Goal: Transaction & Acquisition: Obtain resource

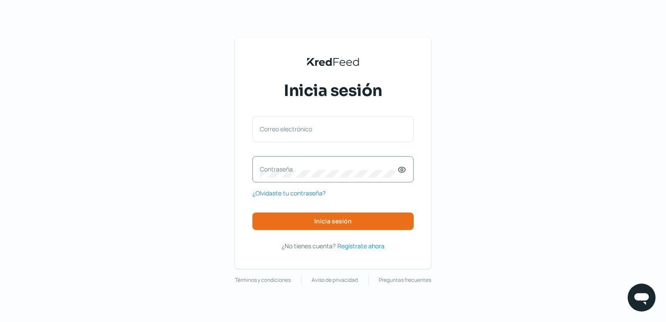
click at [342, 178] on div "Contraseña" at bounding box center [332, 169] width 161 height 26
click at [303, 128] on label "Correo electrónico" at bounding box center [329, 129] width 138 height 8
click at [303, 129] on input "Correo electrónico" at bounding box center [333, 133] width 146 height 8
paste input "[EMAIL_ADDRESS][DOMAIN_NAME]"
type input "[EMAIL_ADDRESS][DOMAIN_NAME]"
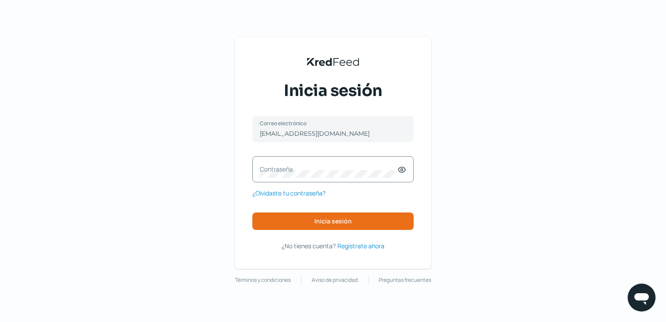
click at [300, 170] on label "Contraseña" at bounding box center [329, 169] width 138 height 8
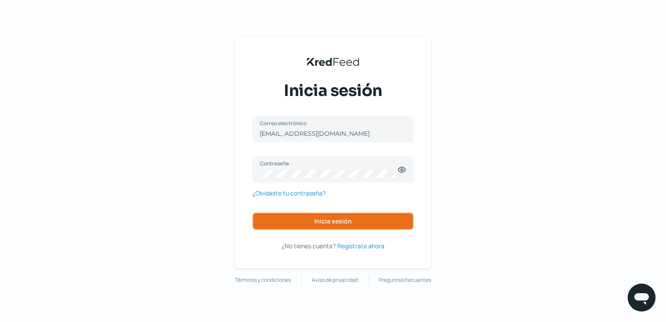
click at [347, 219] on span "Inicia sesión" at bounding box center [332, 221] width 37 height 6
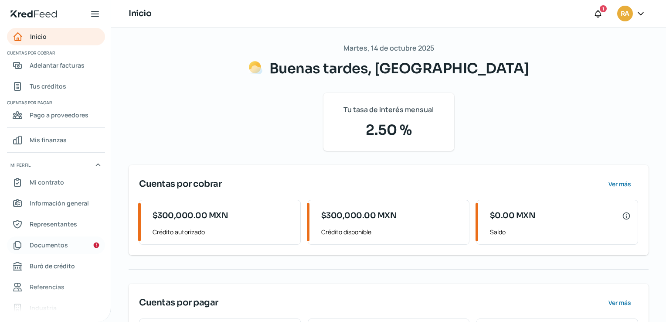
click at [44, 244] on span "Documentos" at bounding box center [49, 244] width 38 height 11
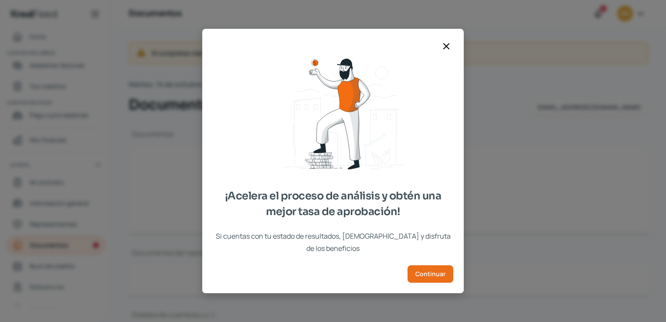
type input "CSF RADII (1).pdf"
type input "raddi-logo.png"
type input "Acta Consecutiva radii.pdf"
type input "0123924661_202412_Edo cuenta_ DIC_MX BBVA.pdf"
type input "Estado de cuenta radii BBVA [DATE].pdf"
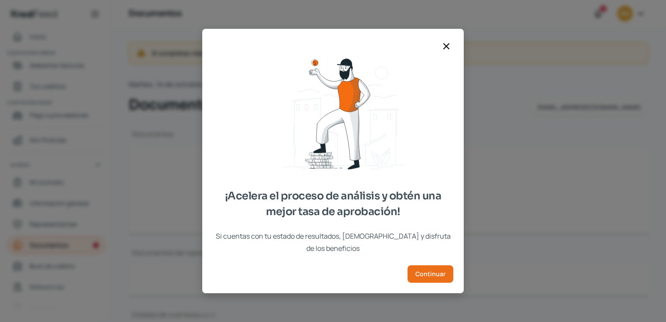
type input "0123924661_202410 [DATE] Mx.pdf"
type input "Diciembre 2024 Moneda USD.pdf"
type input "Estado de cuenta radii BBVA USD [DATE].pdf"
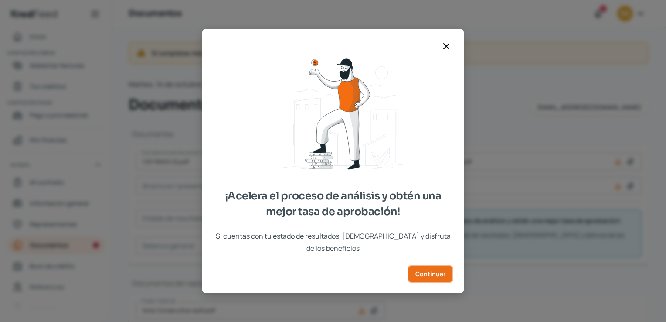
click at [424, 271] on span "Continuar" at bounding box center [430, 274] width 30 height 6
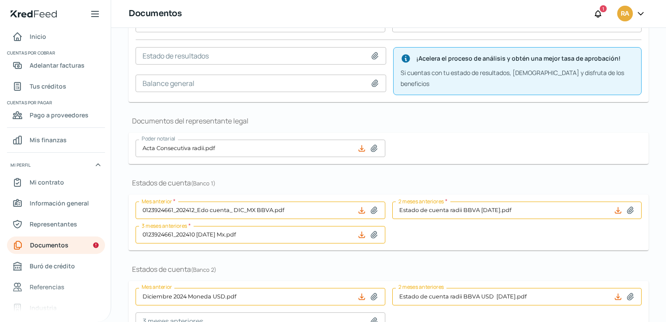
scroll to position [160, 0]
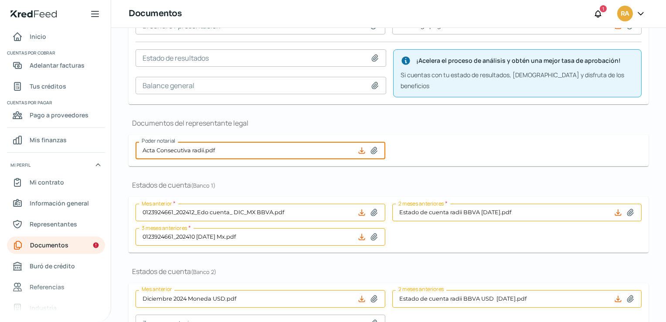
click at [190, 146] on input "Acta Consecutiva radii.pdf" at bounding box center [261, 150] width 250 height 17
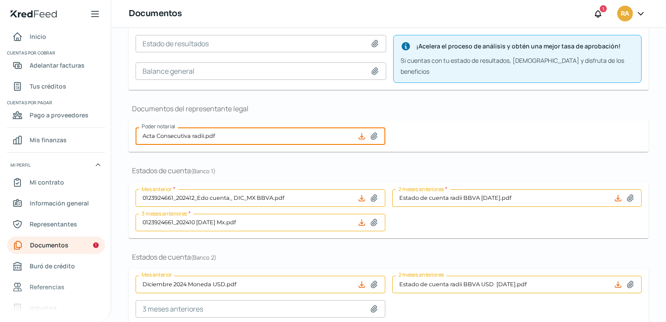
scroll to position [291, 0]
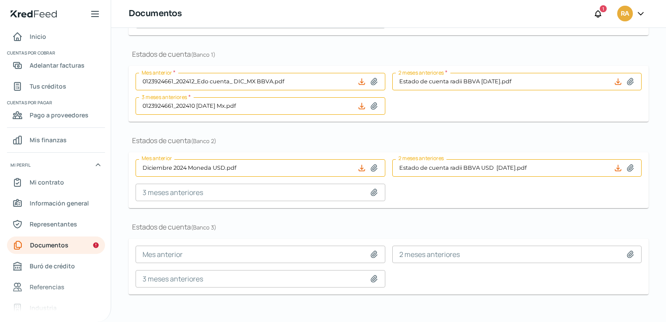
click at [371, 163] on icon at bounding box center [374, 167] width 9 height 9
click at [359, 163] on icon at bounding box center [361, 167] width 9 height 9
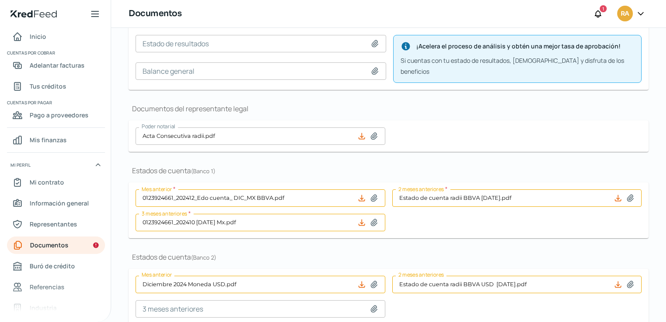
scroll to position [218, 0]
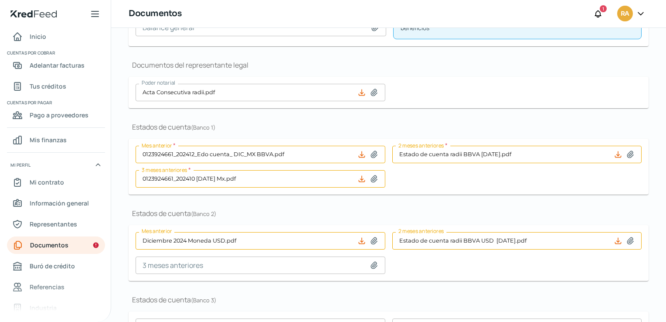
click at [371, 175] on icon at bounding box center [374, 178] width 6 height 7
type input "C:\fakepath\7. Estado de Cuenta BBVA MXN July'25.pdf"
type input "7. Estado de Cuenta BBVA MXN July'25.pdf"
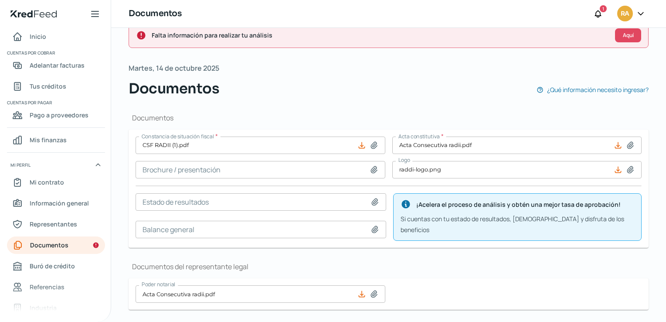
scroll to position [0, 0]
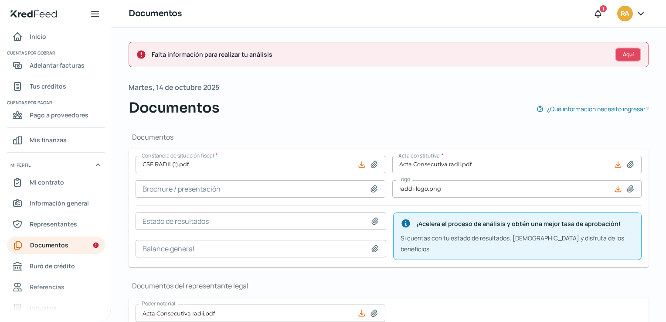
click at [623, 57] on span "Aquí" at bounding box center [628, 54] width 11 height 5
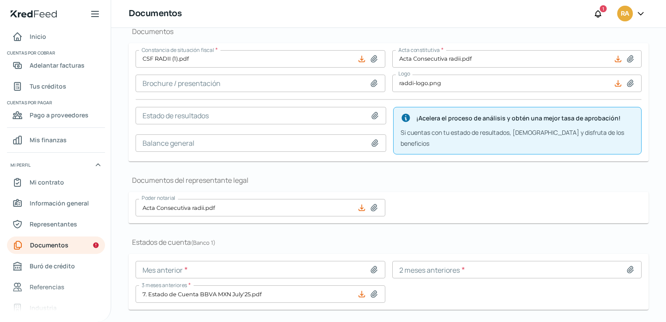
scroll to position [121, 0]
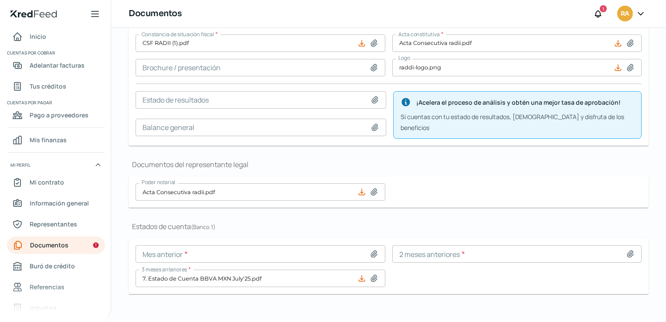
click at [626, 249] on icon at bounding box center [630, 253] width 9 height 9
type input "C:\fakepath\8. Estado de Cuenta BBVA MXN Aug'25.pdf.pdf"
type input "8. Estado de Cuenta BBVA MXN Aug'25.pdf.pdf"
click at [371, 251] on icon at bounding box center [374, 254] width 6 height 7
type input "C:\fakepath\9. Estado de Cuenta BBVA MXN [DATE] (1).pdf"
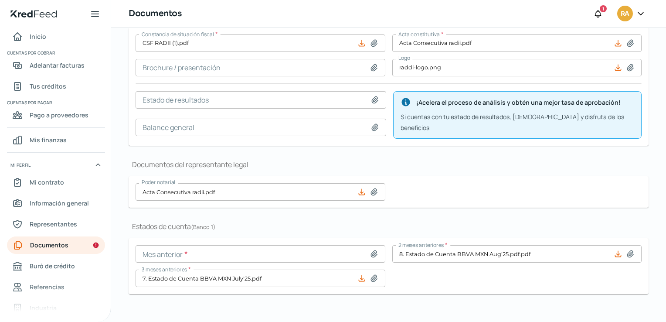
type input "9. Estado de Cuenta BBVA MXN [DATE] (1).pdf"
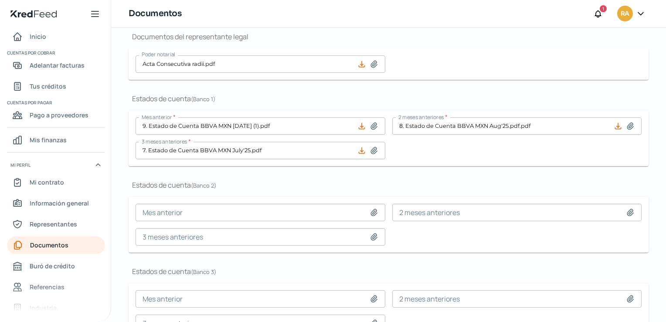
scroll to position [261, 0]
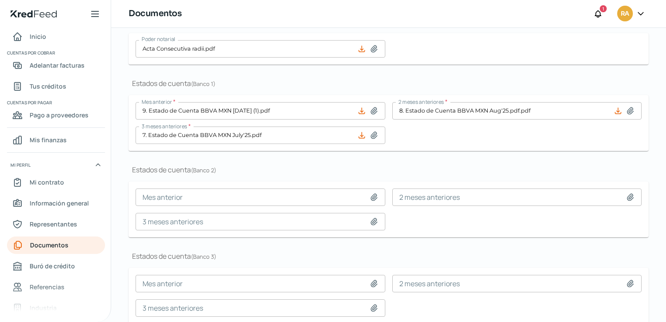
click at [372, 218] on icon at bounding box center [374, 221] width 6 height 7
type input "C:\fakepath\7. Estado de Cuenta BBVA USD July'25.pdf"
type input "7. Estado de Cuenta BBVA USD July'25.pdf"
click at [627, 194] on icon at bounding box center [630, 197] width 6 height 7
type input "C:\fakepath\8. Estado de Cuenta BBVA USD Aug'25.pdf"
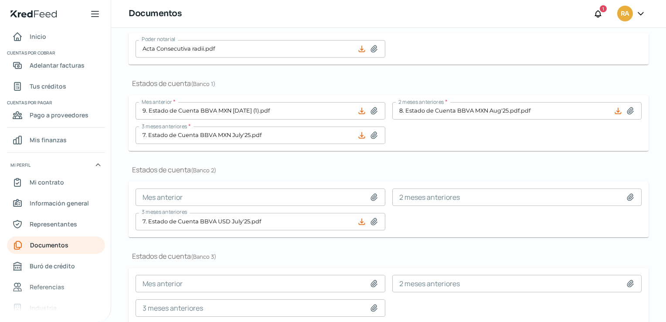
type input "8. Estado de Cuenta BBVA USD Aug'25.pdf"
click at [372, 194] on icon at bounding box center [374, 197] width 6 height 7
type input "C:\fakepath\9. Estado de Cuenta BBVA USD [DATE] (1).pdf"
type input "9. Estado de Cuenta BBVA USD [DATE] (1).pdf"
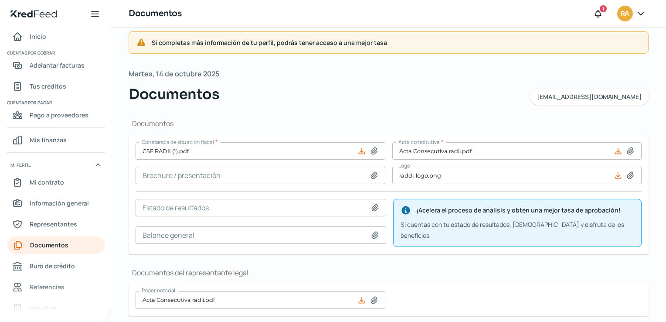
scroll to position [0, 0]
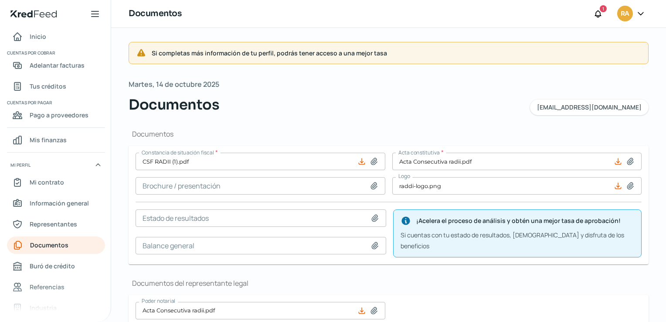
click at [95, 17] on icon at bounding box center [95, 13] width 7 height 5
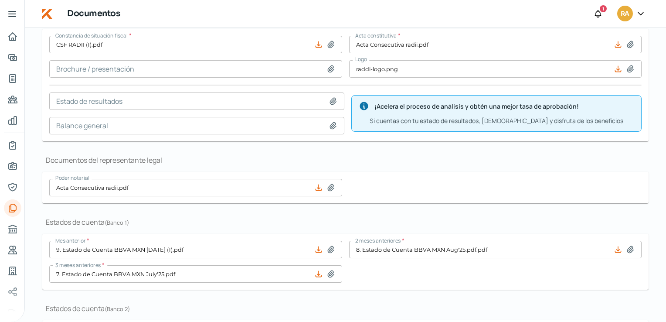
scroll to position [116, 0]
click at [640, 15] on icon at bounding box center [640, 13] width 9 height 9
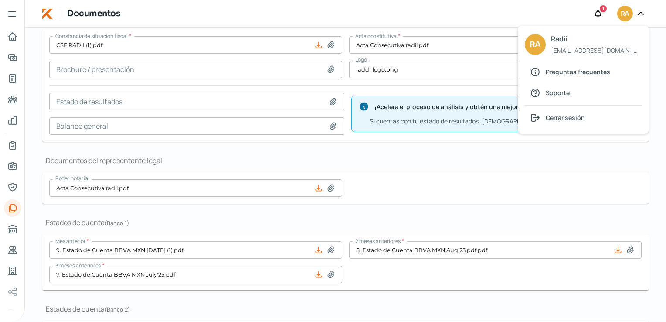
click at [522, 15] on div "Inicio | KredFeed Documentos 1 RA RA Radii [EMAIL_ADDRESS][DOMAIN_NAME] Pregunt…" at bounding box center [345, 14] width 641 height 28
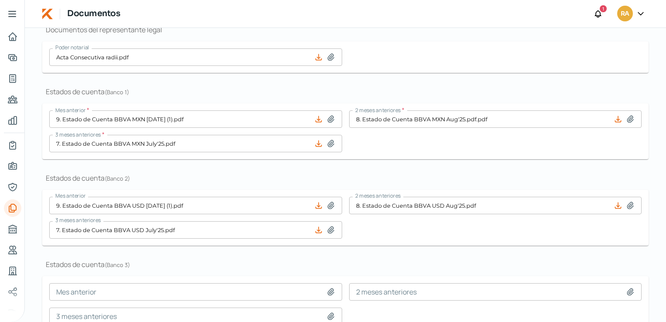
scroll to position [291, 0]
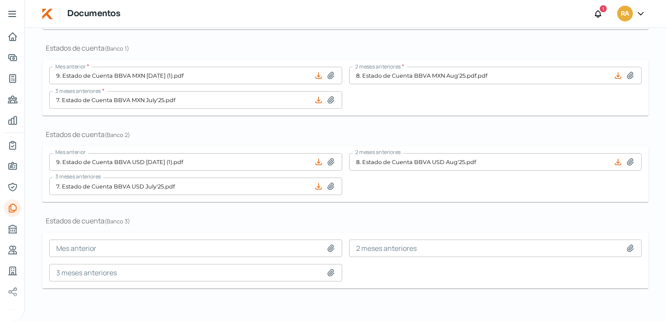
click at [10, 17] on icon at bounding box center [12, 13] width 7 height 5
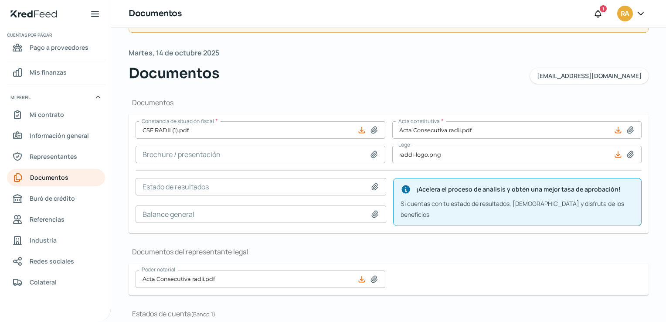
scroll to position [44, 0]
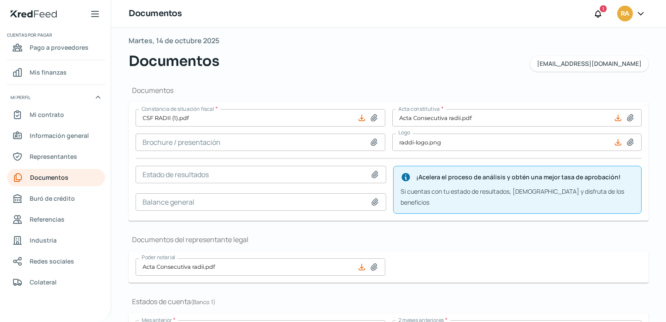
click at [360, 119] on icon at bounding box center [362, 118] width 6 height 6
click at [370, 119] on icon at bounding box center [374, 117] width 9 height 9
type input "C:\fakepath\[PERSON_NAME] DE SITUACION FISCAL RADII MANUFACTURING....pdf"
type input "[PERSON_NAME] DE SITUACION FISCAL RADII MANUFACTURING....pdf"
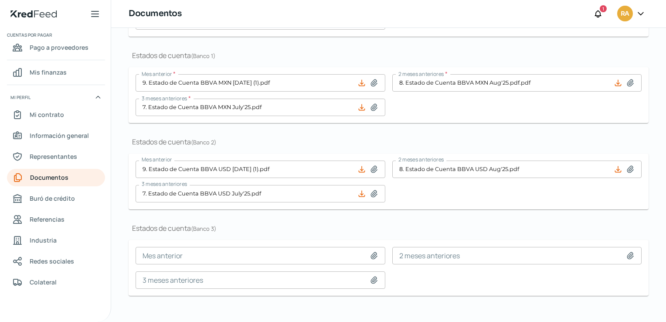
scroll to position [291, 0]
click at [601, 10] on div "1" at bounding box center [603, 8] width 7 height 7
click at [600, 13] on icon at bounding box center [598, 13] width 6 height 7
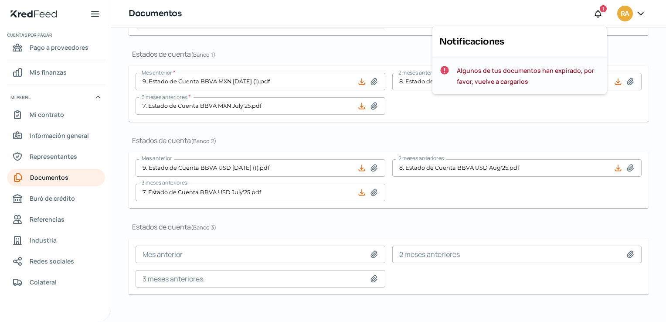
click at [509, 76] on span "Algunos de tus documentos han expirado, por favor, vuelve a cargarlos" at bounding box center [528, 76] width 143 height 22
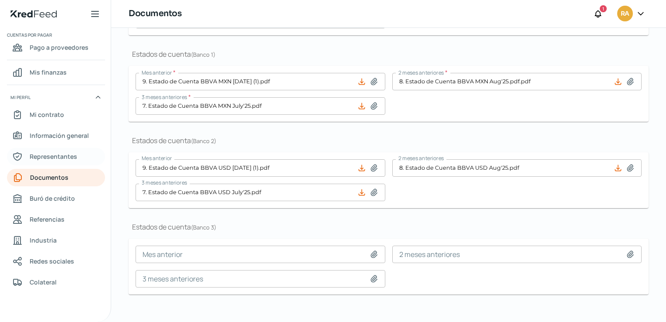
click at [56, 156] on span "Representantes" at bounding box center [54, 156] width 48 height 11
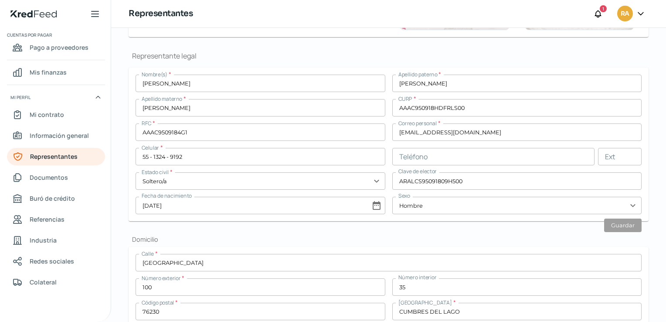
scroll to position [174, 0]
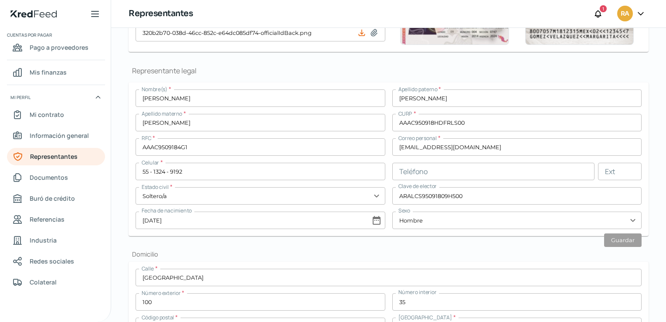
click at [255, 99] on input "[PERSON_NAME]" at bounding box center [261, 97] width 250 height 17
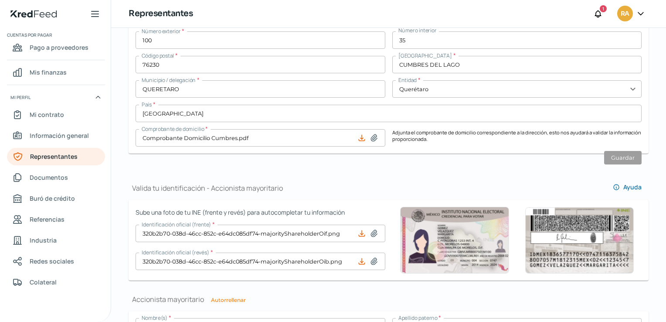
scroll to position [392, 0]
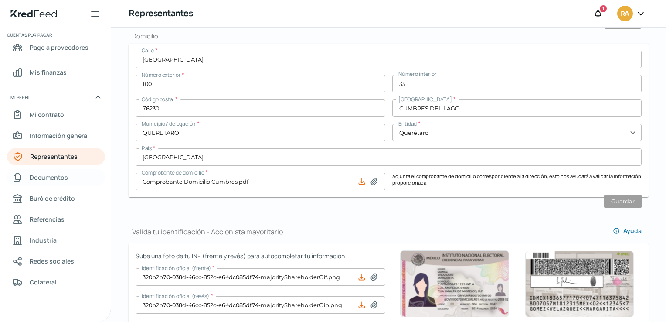
click at [41, 178] on span "Documentos" at bounding box center [49, 177] width 38 height 11
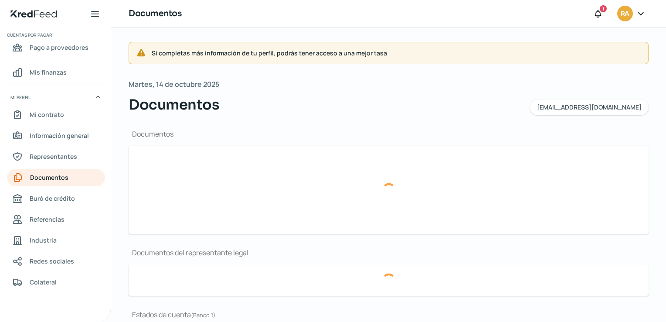
type input "[PERSON_NAME] DE SITUACION FISCAL RADII MANUFACTURING....pdf"
type input "raddi-logo.png"
type input "Acta Consecutiva radii.pdf"
type input "9. Estado de Cuenta BBVA MXN [DATE] (1).pdf"
type input "8. Estado de Cuenta BBVA MXN Aug'25.pdf.pdf"
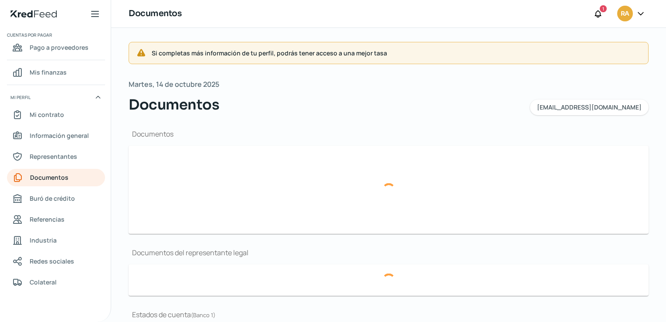
type input "7. Estado de Cuenta BBVA MXN July'25.pdf"
type input "9. Estado de Cuenta BBVA USD [DATE] (1).pdf"
type input "8. Estado de Cuenta BBVA USD Aug'25.pdf"
type input "7. Estado de Cuenta BBVA USD July'25.pdf"
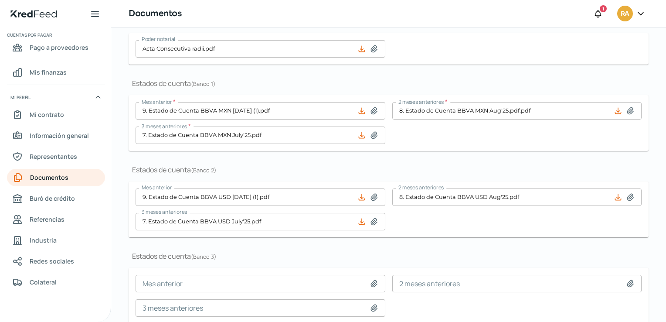
scroll to position [291, 0]
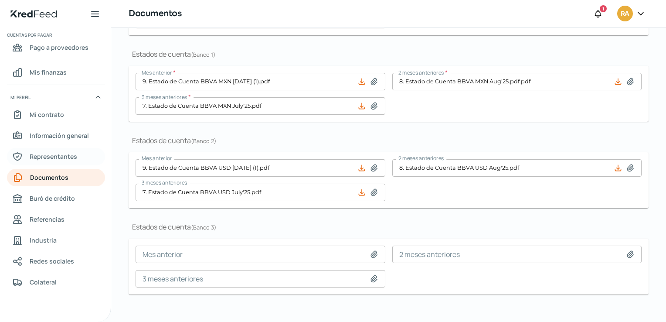
click at [49, 156] on span "Representantes" at bounding box center [54, 156] width 48 height 11
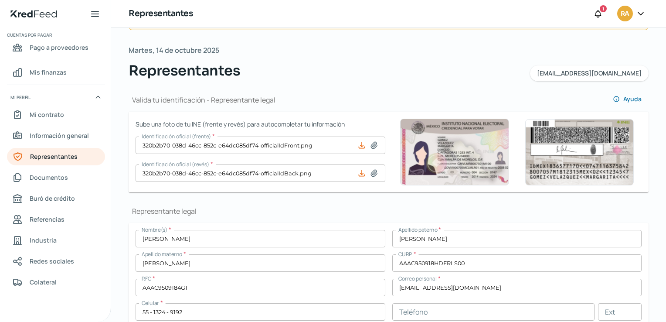
scroll to position [131, 0]
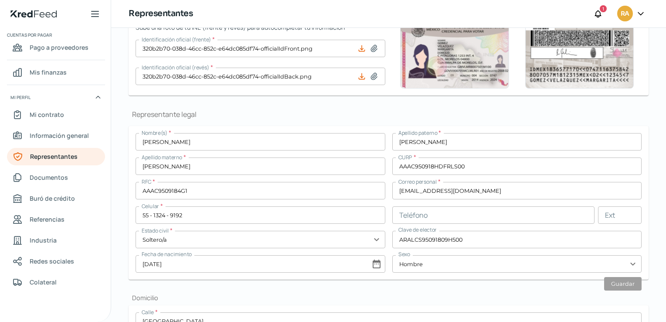
click at [343, 113] on h1 "Representante legal" at bounding box center [389, 114] width 520 height 10
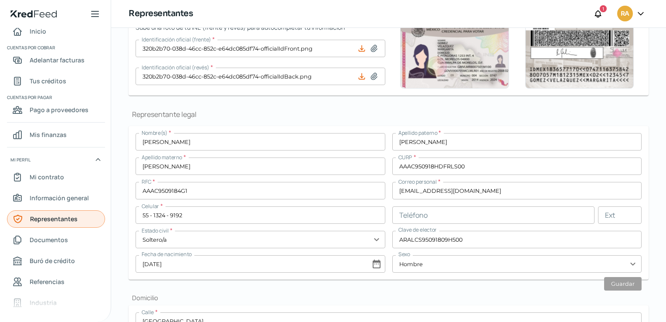
scroll to position [0, 0]
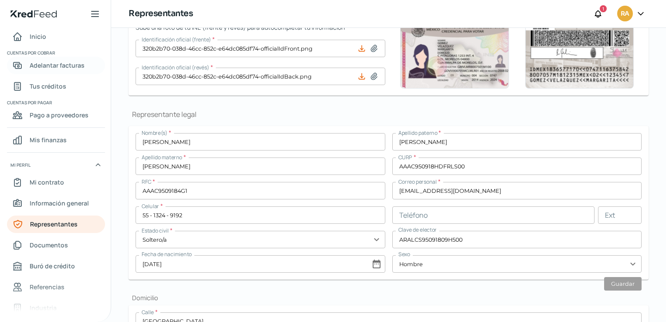
click at [53, 64] on span "Adelantar facturas" at bounding box center [57, 65] width 55 height 11
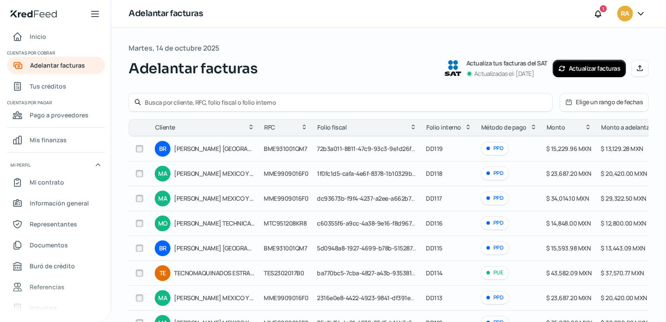
click at [159, 100] on input "text" at bounding box center [346, 102] width 402 height 8
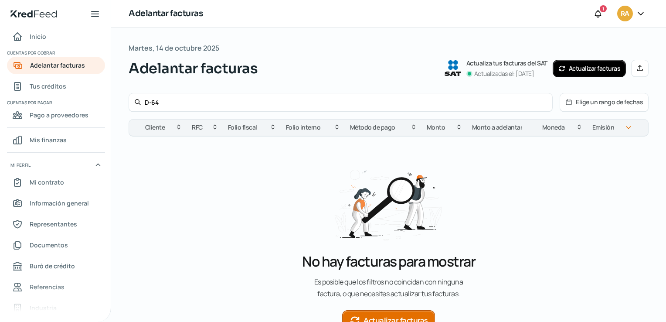
type input "D-64"
click at [381, 319] on button "Actualizar facturas" at bounding box center [388, 320] width 93 height 21
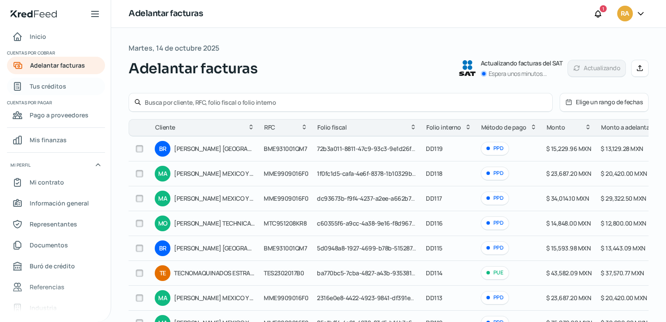
click at [55, 85] on span "Tus créditos" at bounding box center [48, 86] width 37 height 11
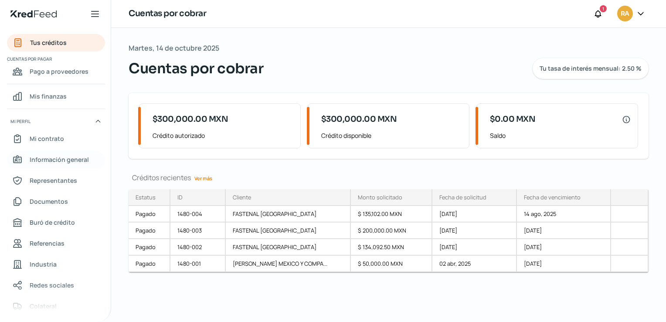
scroll to position [68, 0]
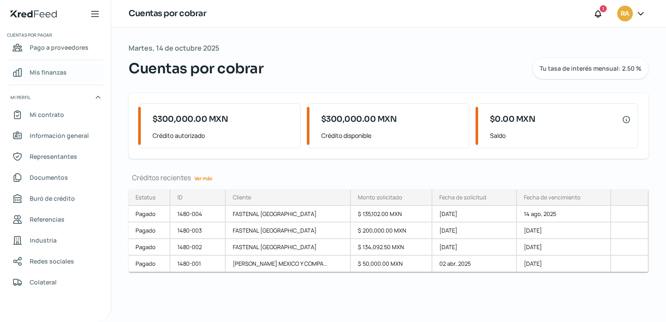
click at [68, 76] on link "Mis finanzas" at bounding box center [56, 72] width 98 height 17
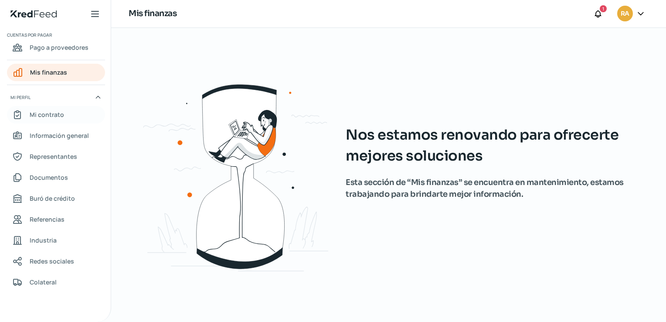
click at [62, 114] on span "Mi contrato" at bounding box center [47, 114] width 34 height 11
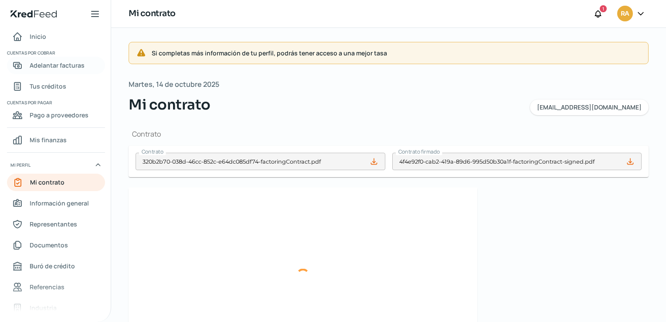
click at [55, 71] on link "Adelantar facturas" at bounding box center [56, 65] width 98 height 17
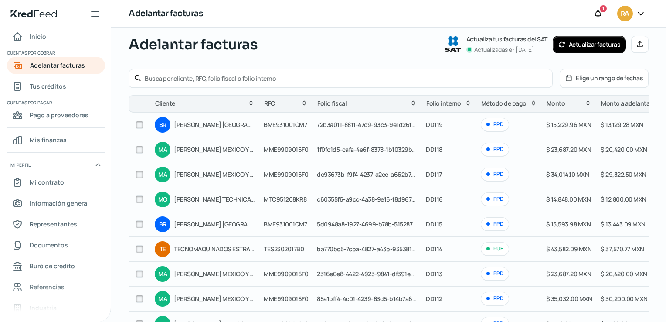
scroll to position [44, 0]
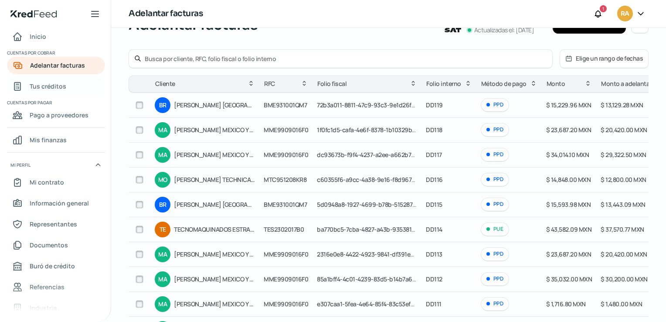
click at [80, 91] on link "Tus créditos" at bounding box center [56, 86] width 98 height 17
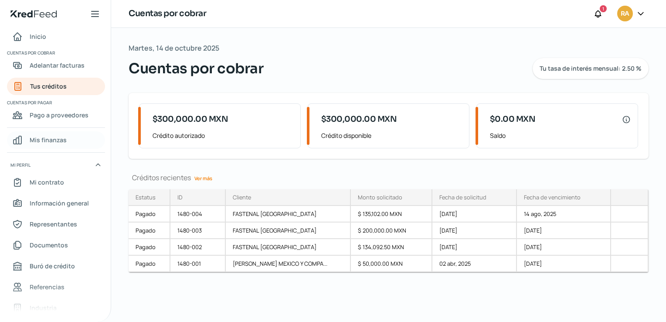
click at [73, 136] on link "Mis finanzas" at bounding box center [56, 139] width 98 height 17
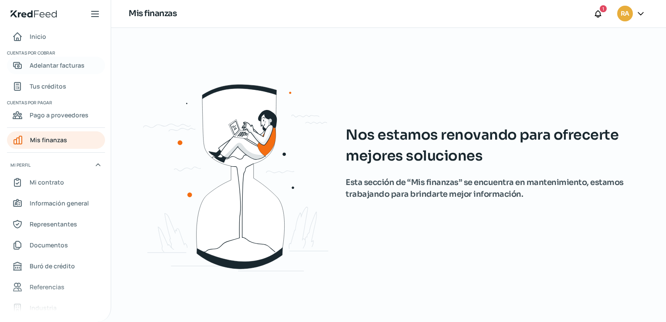
click at [62, 66] on span "Adelantar facturas" at bounding box center [57, 65] width 55 height 11
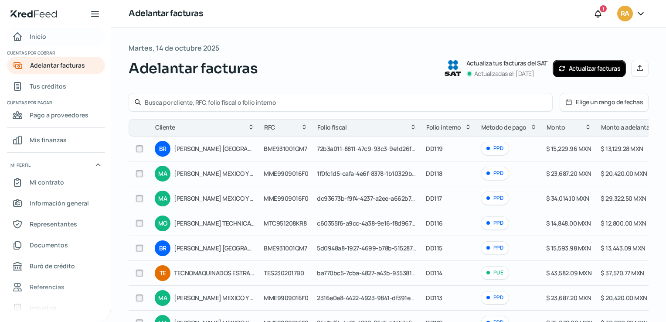
click at [50, 40] on link "Inicio" at bounding box center [56, 36] width 98 height 17
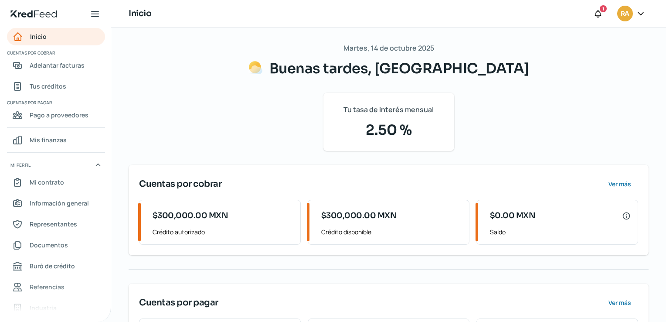
click at [87, 18] on div "Inicio | KredFeed" at bounding box center [55, 14] width 111 height 28
click at [92, 14] on icon at bounding box center [95, 13] width 7 height 5
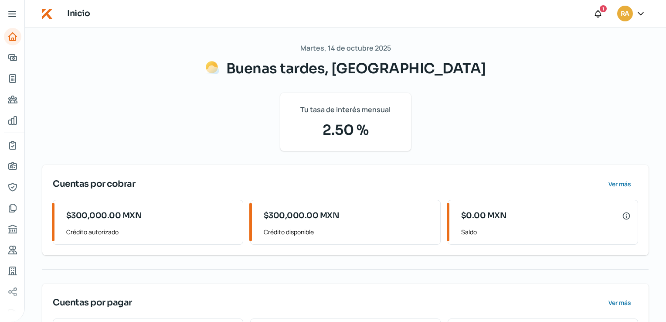
click at [17, 17] on icon at bounding box center [12, 14] width 10 height 10
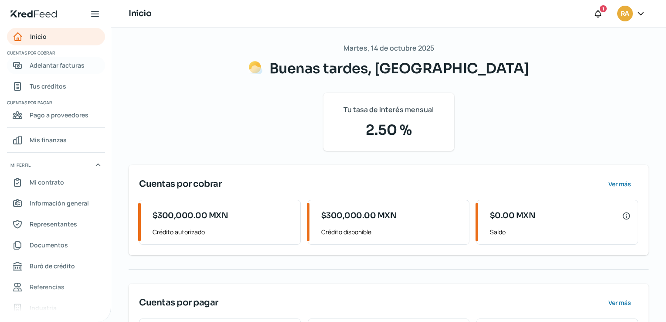
click at [54, 65] on span "Adelantar facturas" at bounding box center [57, 65] width 55 height 11
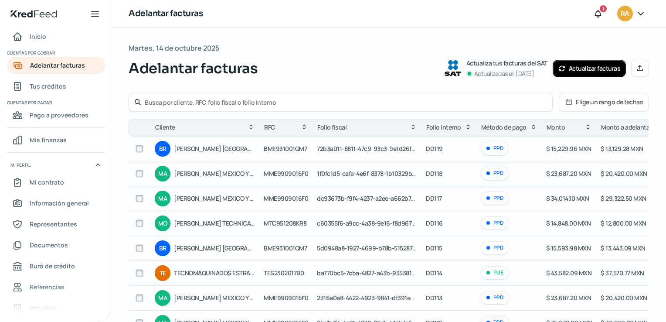
click at [579, 69] on button "Actualizar facturas" at bounding box center [590, 68] width 74 height 17
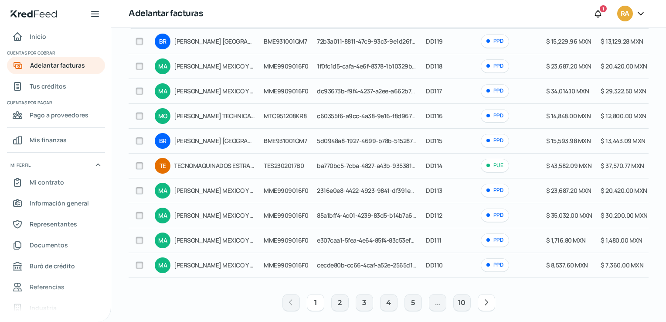
scroll to position [118, 0]
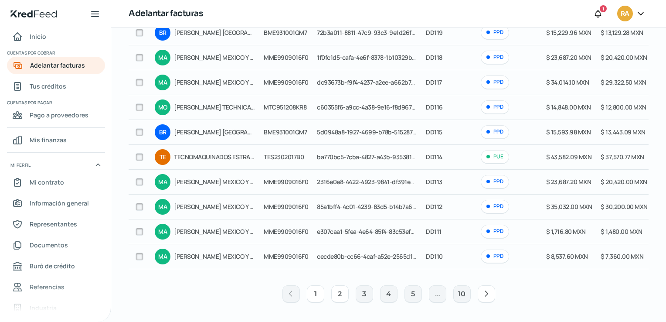
click at [341, 290] on button "2" at bounding box center [339, 293] width 17 height 17
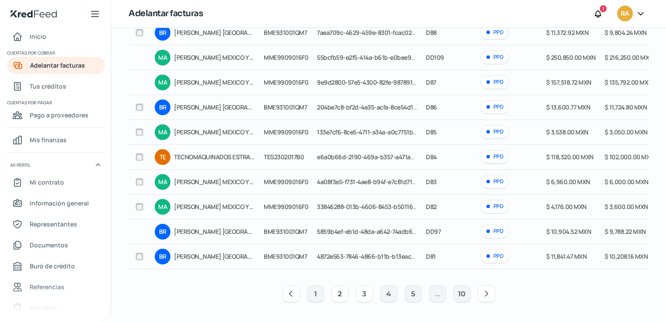
click at [370, 292] on button "3" at bounding box center [364, 293] width 17 height 17
click at [364, 295] on button "3" at bounding box center [364, 293] width 17 height 17
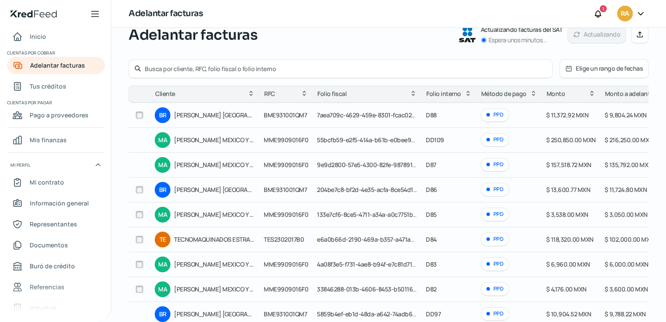
scroll to position [31, 0]
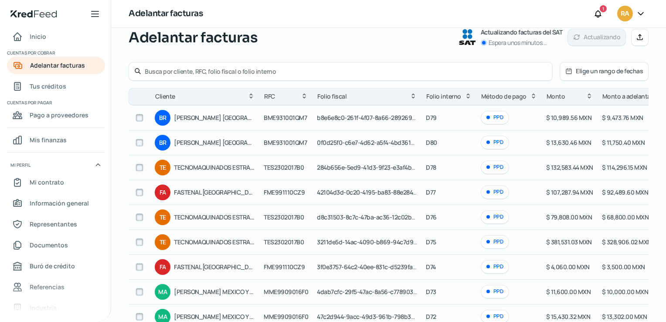
click at [139, 191] on input "checkbox" at bounding box center [140, 192] width 8 height 8
checkbox input "true"
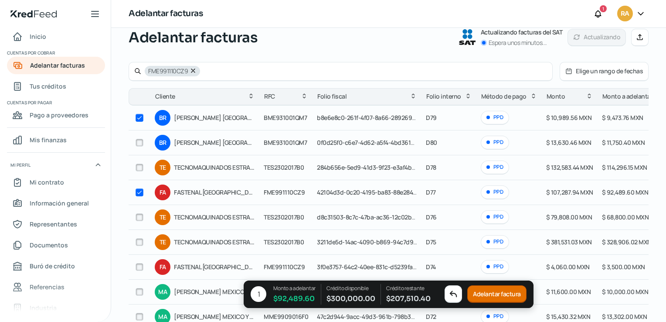
checkbox input "true"
checkbox input "false"
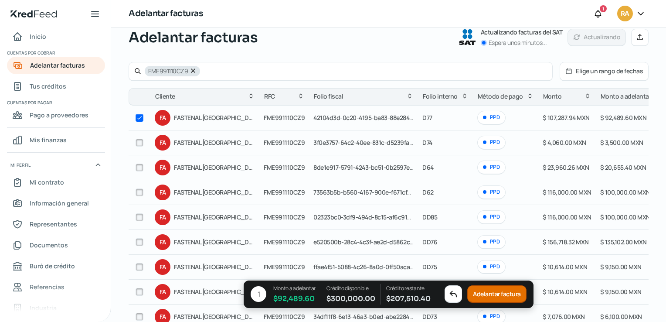
click at [503, 295] on button "Adelantar factura" at bounding box center [496, 293] width 59 height 17
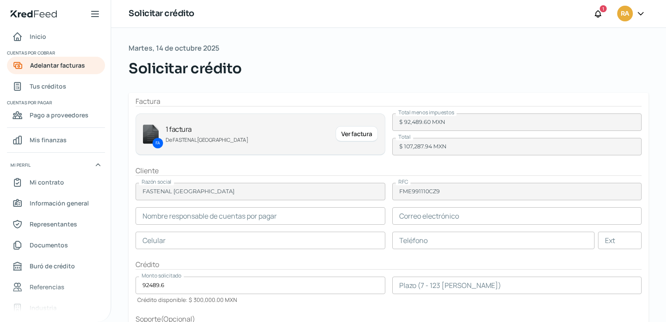
type input "[PERSON_NAME]"
type input "[EMAIL_ADDRESS][DOMAIN_NAME]"
type input "42 - 7115 - 6234"
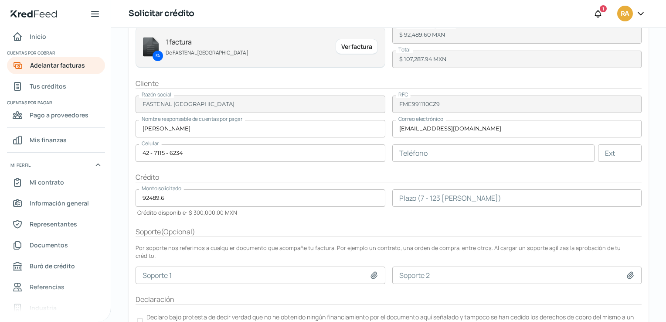
scroll to position [119, 0]
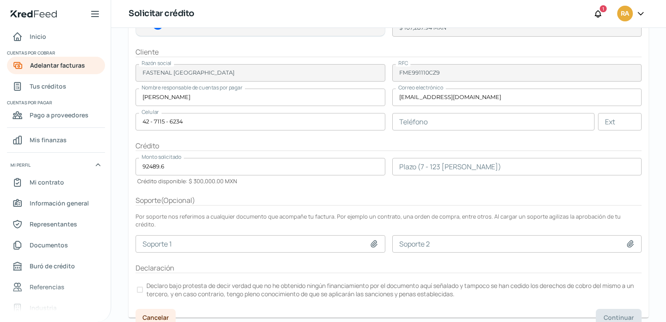
click at [193, 281] on p "Declaro bajo protesta de decir verdad que no he obtenido ningún financiamiento …" at bounding box center [393, 289] width 494 height 17
click at [371, 240] on icon at bounding box center [374, 243] width 6 height 7
click at [371, 239] on icon at bounding box center [374, 243] width 9 height 9
type input "C:\fakepath\VendorPOReport-bhmx3052.pdf"
type input "VendorPOReport-bhmx3052.pdf"
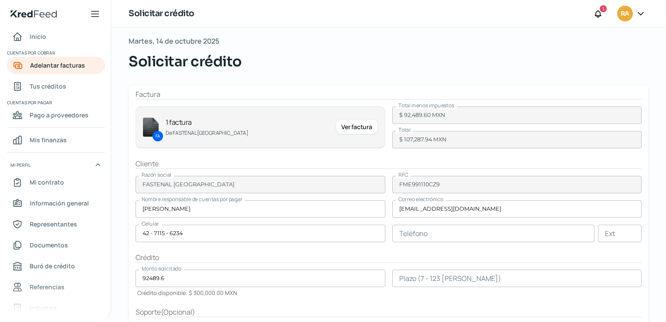
scroll to position [0, 0]
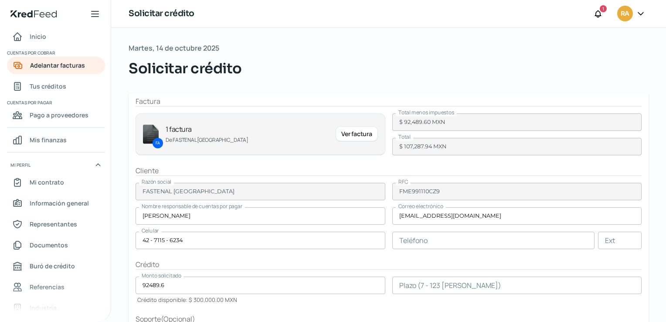
click at [359, 133] on div "Ver factura" at bounding box center [357, 134] width 42 height 16
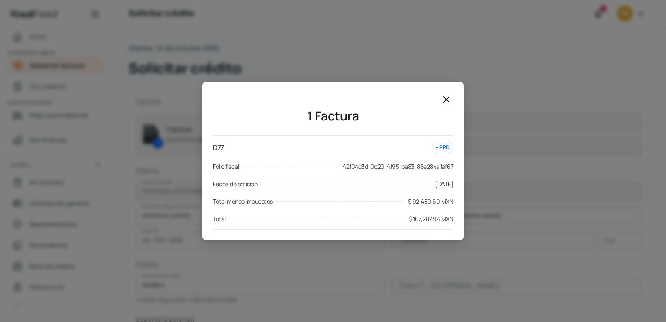
click at [444, 102] on icon at bounding box center [446, 99] width 5 height 5
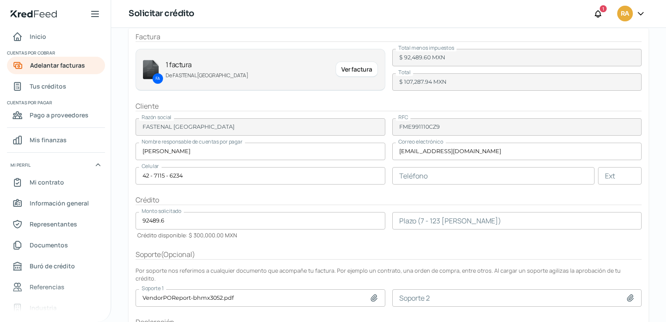
scroll to position [119, 0]
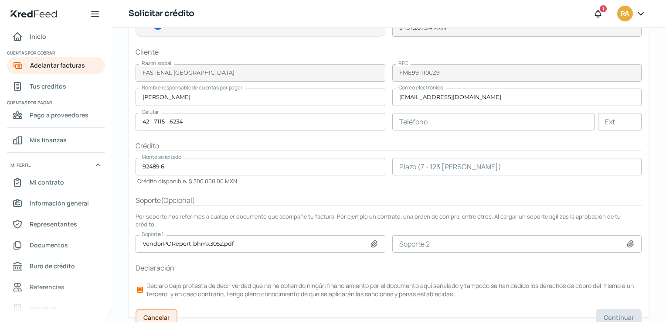
click at [167, 314] on span "Cancelar" at bounding box center [156, 317] width 26 height 6
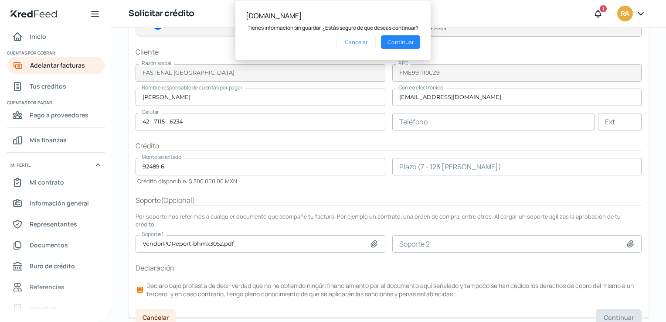
click at [333, 269] on form "Factura FA 1 factura De FASTENAL MEXICO Ver factura Total menos impuestos $ 92,…" at bounding box center [389, 145] width 520 height 343
click at [352, 45] on button "Cancelar" at bounding box center [355, 42] width 39 height 14
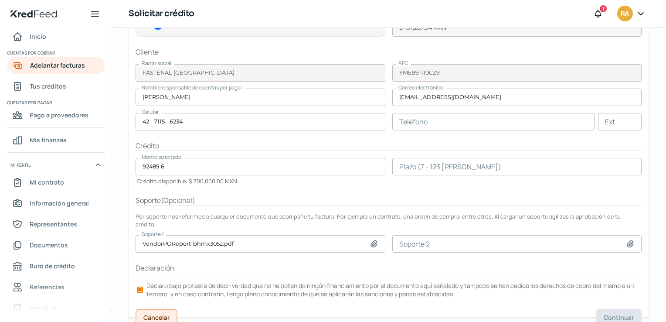
click at [166, 309] on button "Cancelar" at bounding box center [157, 317] width 42 height 17
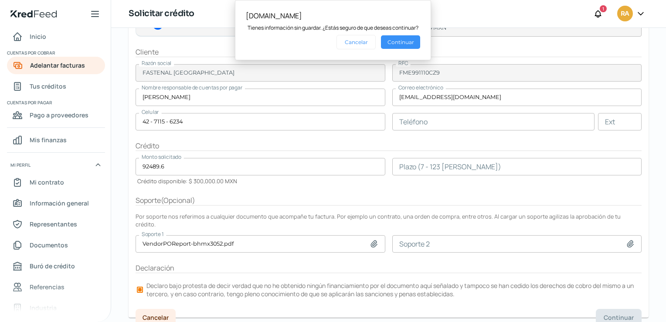
click at [391, 43] on button "Continuar" at bounding box center [400, 42] width 39 height 14
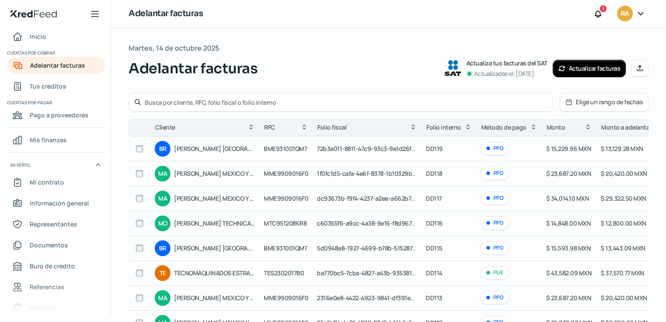
click at [486, 151] on div "PPD" at bounding box center [495, 149] width 28 height 14
click at [487, 151] on div "PPD" at bounding box center [495, 149] width 28 height 14
click at [489, 149] on div "PPD" at bounding box center [495, 149] width 28 height 14
click at [490, 147] on div "PPD" at bounding box center [495, 149] width 28 height 14
click at [141, 175] on input "checkbox" at bounding box center [140, 174] width 8 height 8
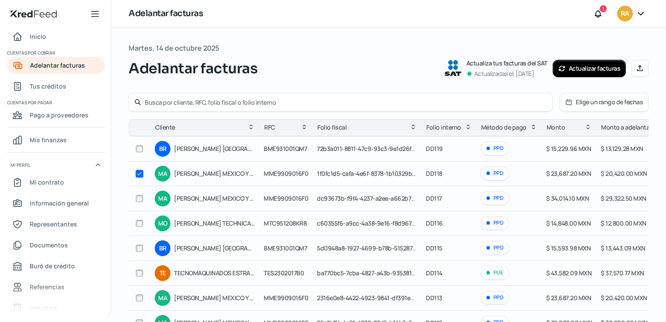
checkbox input "true"
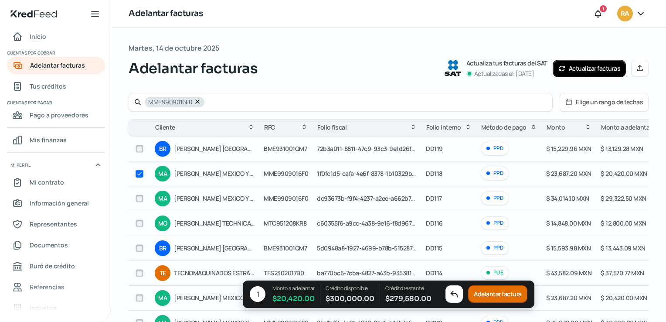
click at [142, 198] on input "checkbox" at bounding box center [140, 198] width 8 height 8
checkbox input "true"
checkbox input "false"
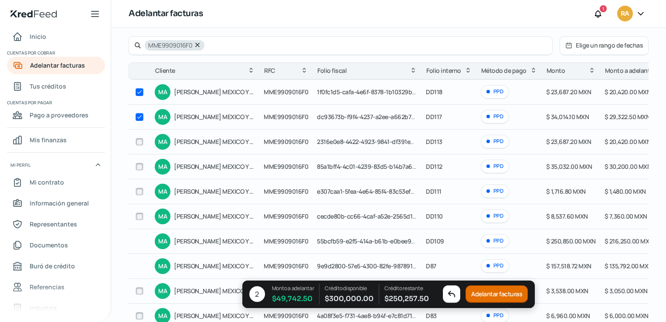
scroll to position [44, 0]
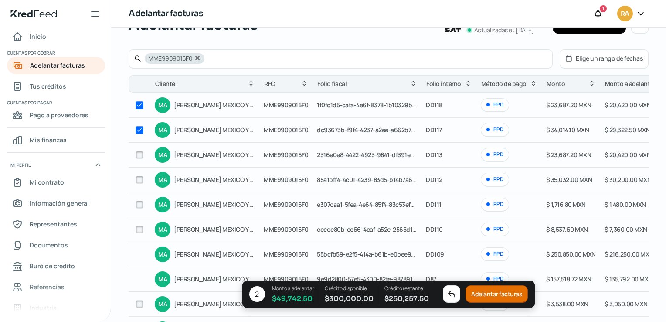
click at [143, 179] on input "checkbox" at bounding box center [140, 180] width 8 height 8
checkbox input "true"
click at [485, 293] on button "Adelantar facturas" at bounding box center [497, 293] width 62 height 17
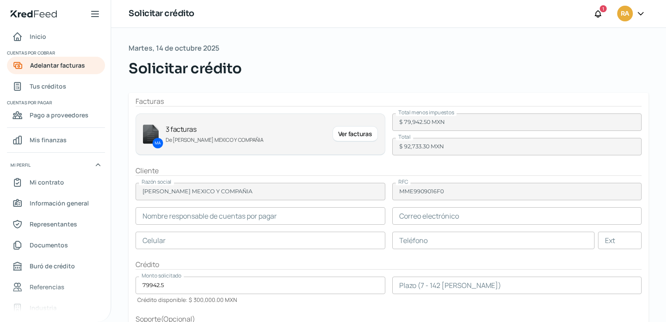
type input "[PERSON_NAME]"
type input "[EMAIL_ADDRESS][PERSON_NAME][DOMAIN_NAME]"
type input "87 - 1106 - 8870"
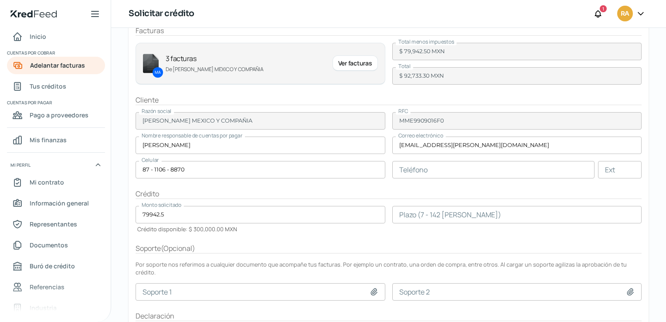
scroll to position [119, 0]
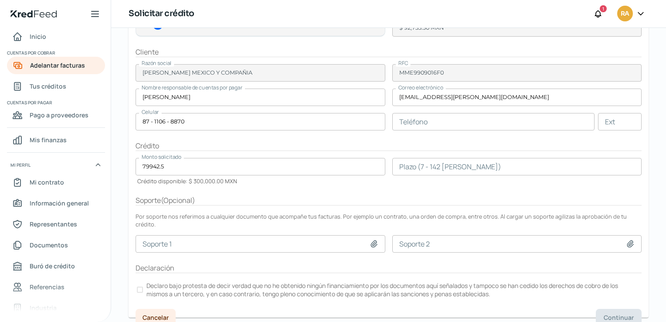
click at [177, 281] on p "Declaro bajo protesta de decir verdad que no he obtenido ningún financiamiento …" at bounding box center [393, 289] width 494 height 17
click at [170, 309] on button "Cancelar" at bounding box center [157, 317] width 42 height 17
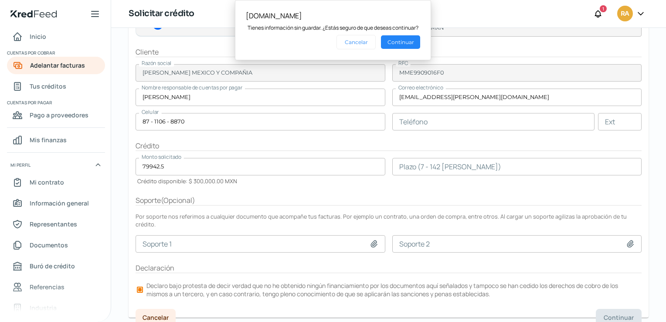
click at [346, 44] on button "Cancelar" at bounding box center [355, 42] width 39 height 14
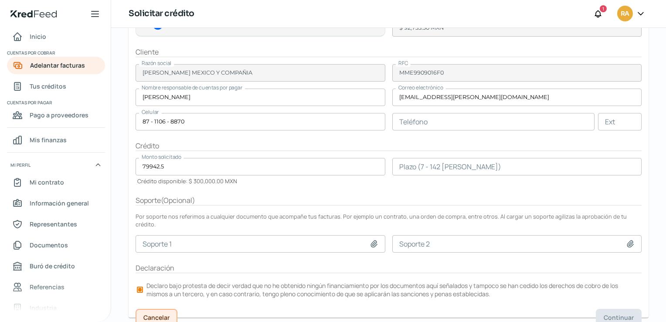
click at [163, 309] on button "Cancelar" at bounding box center [157, 317] width 42 height 17
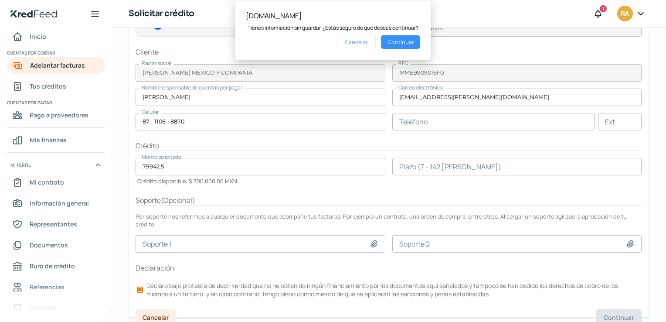
click at [398, 43] on button "Continuar" at bounding box center [400, 42] width 39 height 14
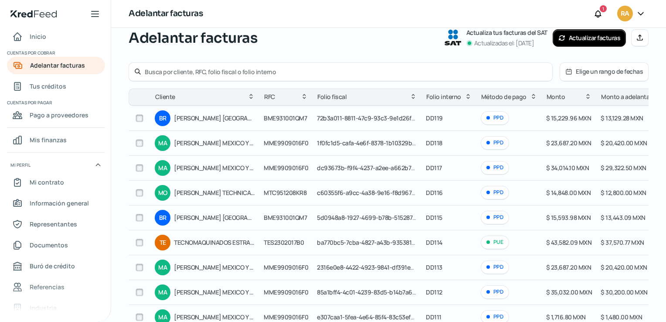
scroll to position [44, 0]
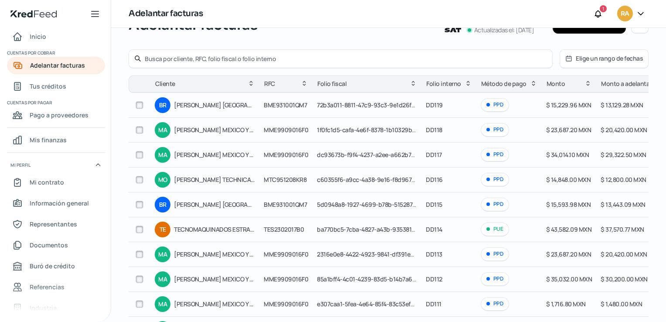
click at [141, 234] on div at bounding box center [139, 229] width 13 height 13
click at [142, 227] on input "checkbox" at bounding box center [140, 229] width 8 height 8
checkbox input "true"
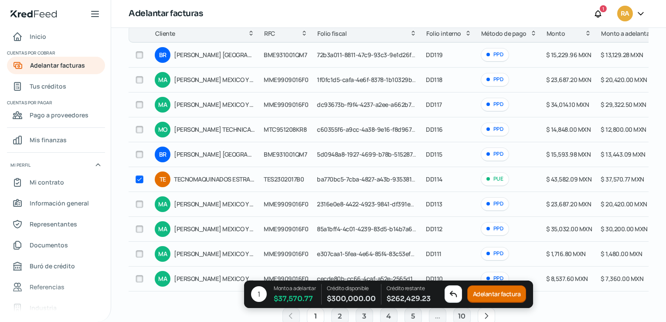
scroll to position [131, 0]
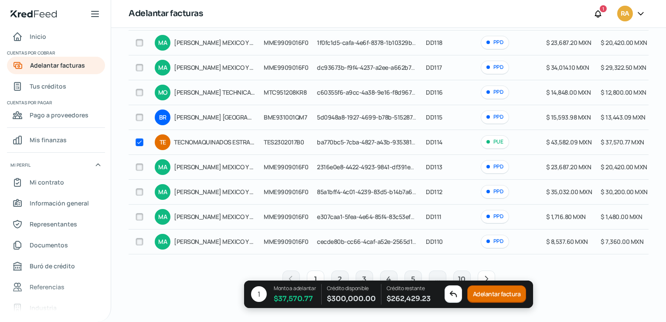
checkbox input "true"
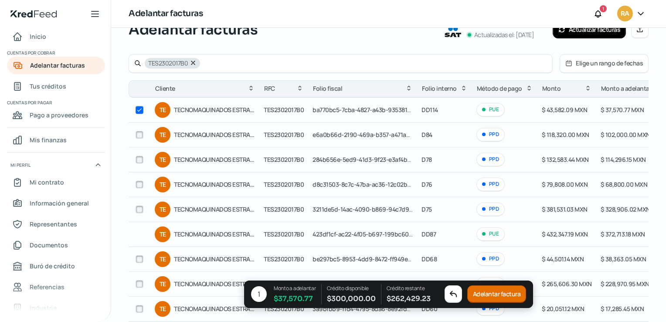
scroll to position [0, 0]
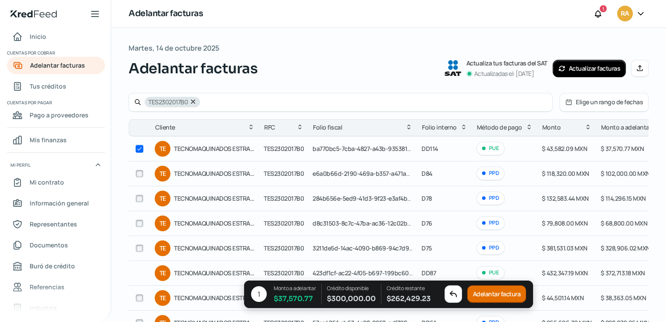
click at [496, 295] on button "Adelantar factura" at bounding box center [496, 293] width 59 height 17
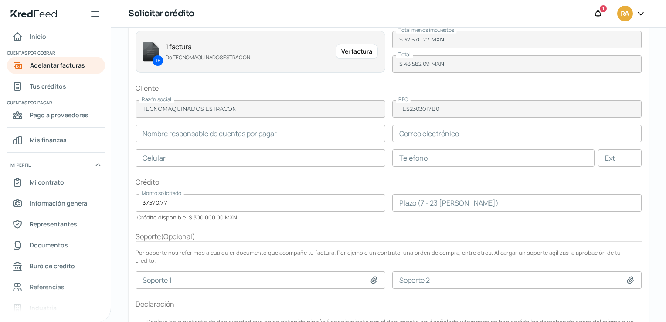
scroll to position [119, 0]
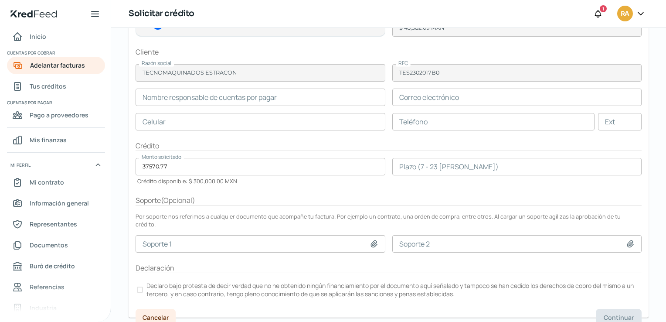
click at [172, 281] on p "Declaro bajo protesta de decir verdad que no he obtenido ningún financiamiento …" at bounding box center [393, 289] width 494 height 17
click at [166, 314] on span "Cancelar" at bounding box center [156, 317] width 26 height 6
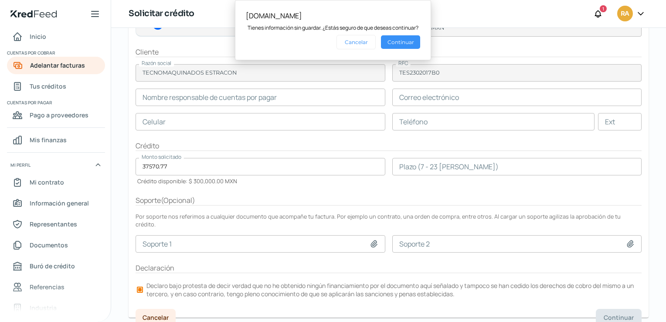
click at [389, 44] on button "Continuar" at bounding box center [400, 42] width 39 height 14
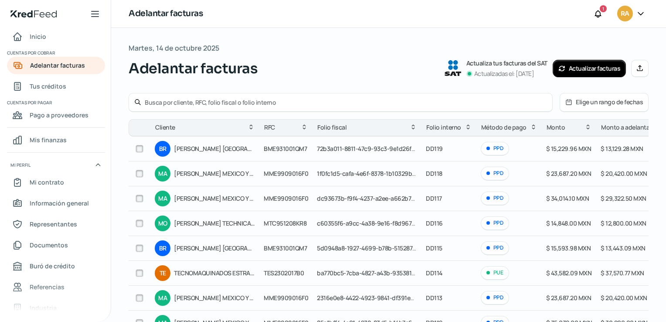
click at [635, 74] on button "Manual" at bounding box center [639, 68] width 17 height 17
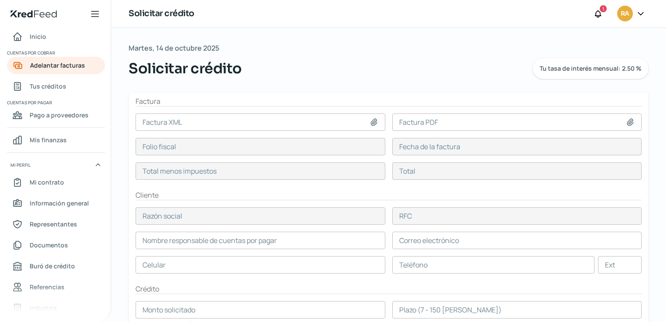
click at [337, 124] on input at bounding box center [261, 121] width 250 height 17
click at [377, 125] on div at bounding box center [376, 122] width 12 height 9
click at [375, 122] on icon at bounding box center [374, 122] width 6 height 7
type input "C:\fakepath\FD0000000077.xml"
type input "FD0000000077.xml"
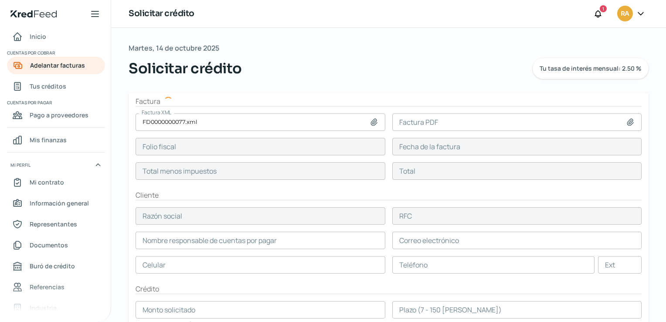
type input "42104D3D-0C20-4195-BA83-88E284A1EF67"
type input "[DATE]"
type input "92489.6"
type input "107287.94"
type input "FASTENAL [GEOGRAPHIC_DATA]"
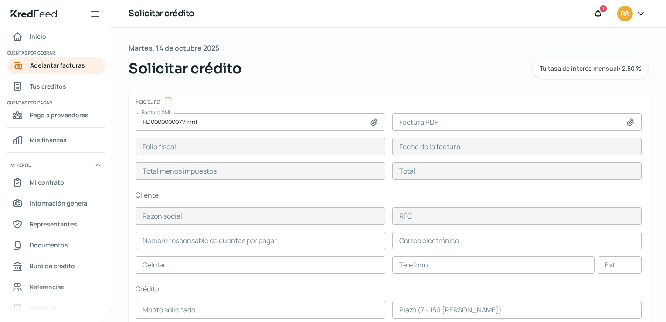
type input "FME991110CZ9"
type input "92489.6"
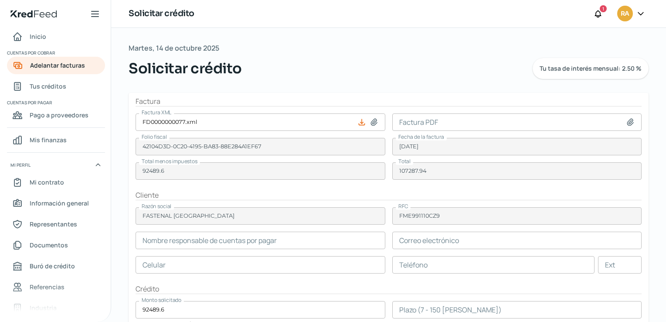
type input "[PERSON_NAME]"
type input "[EMAIL_ADDRESS][DOMAIN_NAME]"
type input "42 - 7115 - 6234"
click at [626, 123] on icon at bounding box center [630, 122] width 9 height 9
type input "C:\fakepath\FD0000000077.pdf"
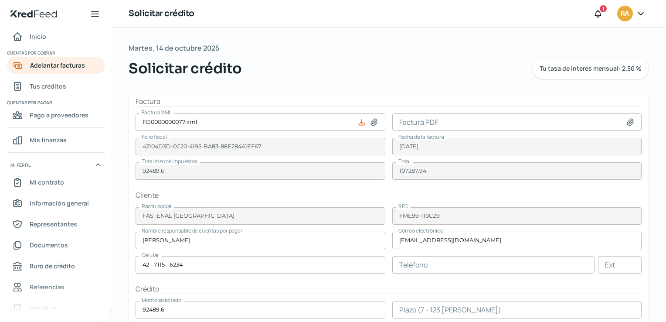
type input "FD0000000077.pdf"
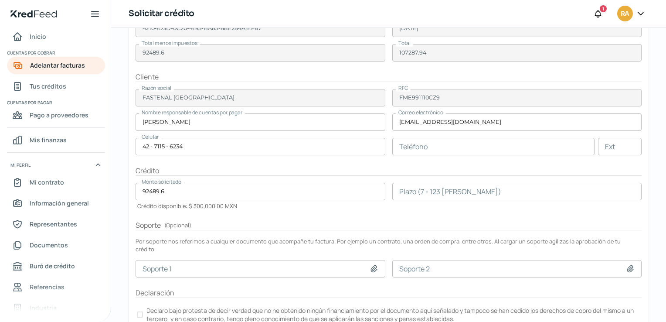
scroll to position [131, 0]
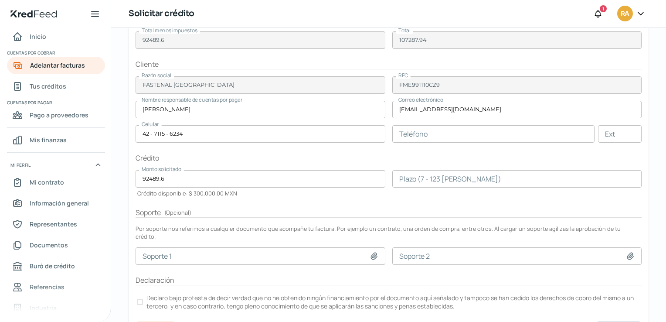
click at [372, 251] on icon at bounding box center [374, 255] width 9 height 9
type input "C:\fakepath\VendorPOReport-bhmx3052.pdf"
type input "VendorPOReport-bhmx3052.pdf"
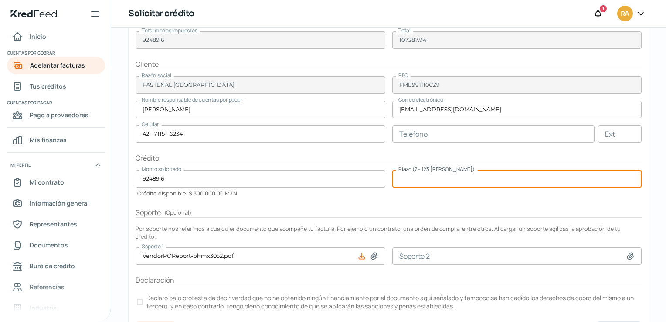
click at [487, 181] on input "number" at bounding box center [517, 178] width 250 height 17
type input "30"
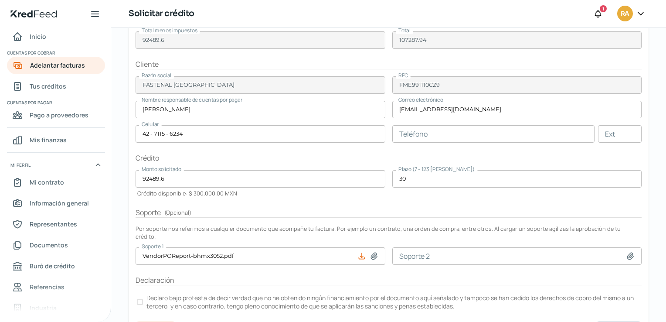
scroll to position [164, 0]
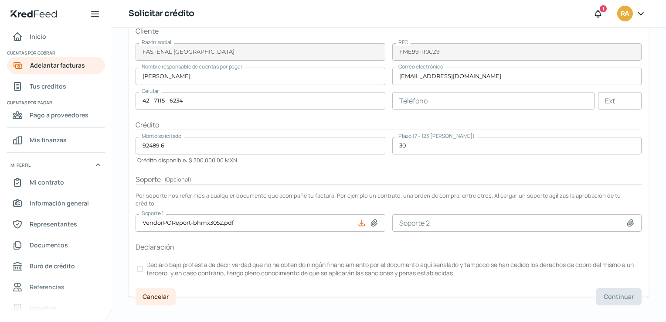
click at [141, 265] on div at bounding box center [140, 268] width 6 height 6
click at [614, 293] on span "Continuar" at bounding box center [619, 296] width 30 height 6
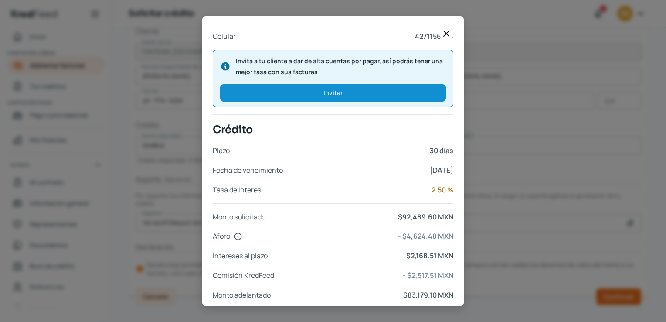
scroll to position [349, 0]
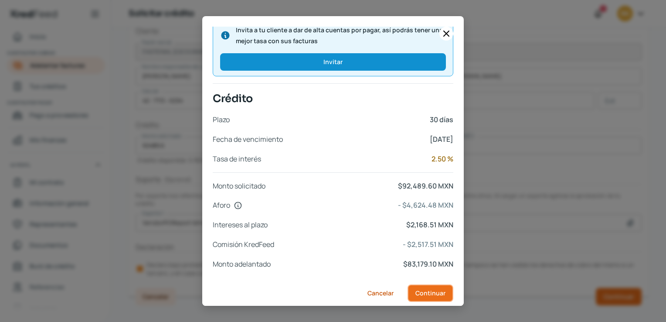
click at [423, 294] on span "Continuar" at bounding box center [430, 293] width 30 height 6
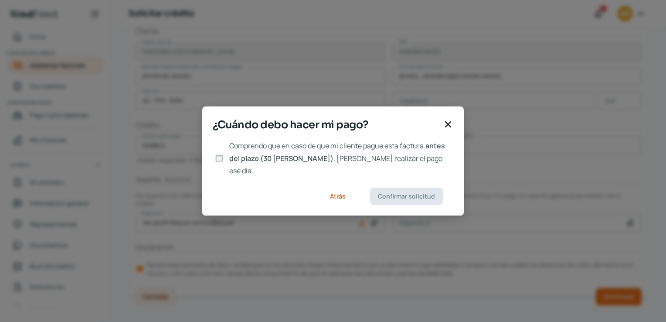
scroll to position [0, 0]
click at [214, 159] on div at bounding box center [219, 158] width 13 height 13
click at [218, 160] on input "Comprendo que en caso de que mi cliente pague esta factura antes del plazo (30 …" at bounding box center [219, 158] width 8 height 8
checkbox input "true"
click at [390, 193] on span "Confirmar solicitud" at bounding box center [406, 196] width 57 height 6
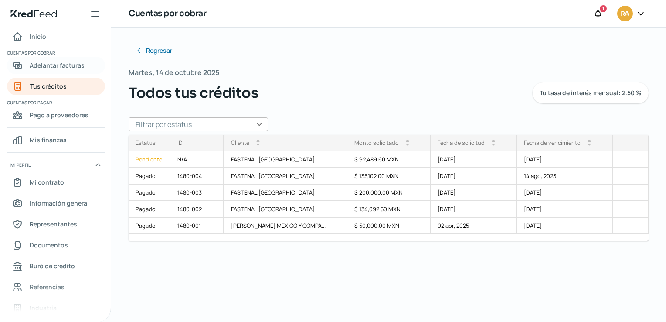
click at [67, 70] on span "Adelantar facturas" at bounding box center [57, 65] width 55 height 11
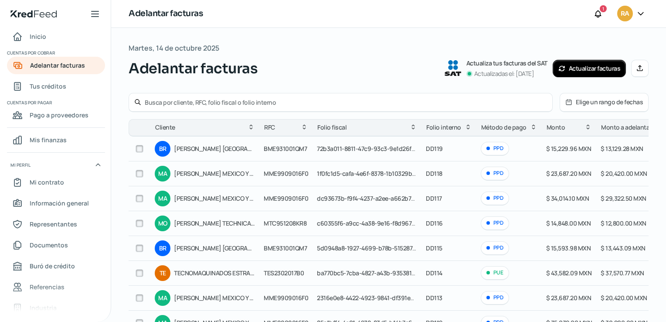
click at [139, 201] on input "checkbox" at bounding box center [140, 198] width 8 height 8
checkbox input "true"
checkbox input "false"
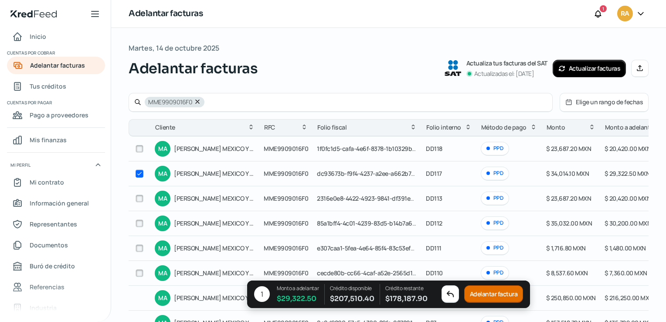
click at [470, 293] on button "Adelantar factura" at bounding box center [493, 293] width 59 height 17
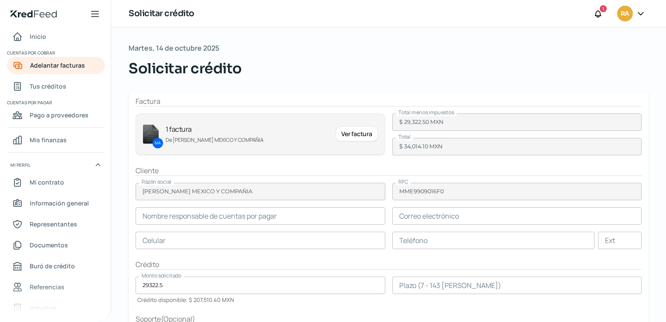
type input "[PERSON_NAME]"
type input "[EMAIL_ADDRESS][PERSON_NAME][DOMAIN_NAME]"
type input "87 - 1106 - 8870"
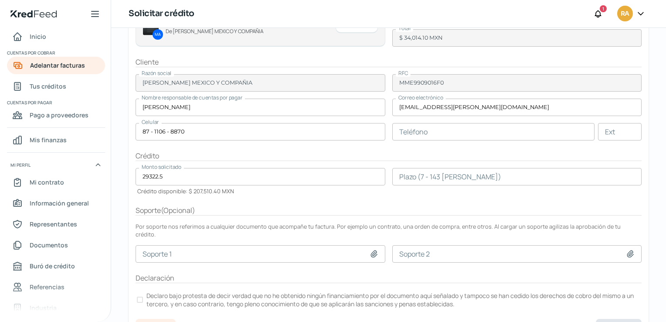
scroll to position [119, 0]
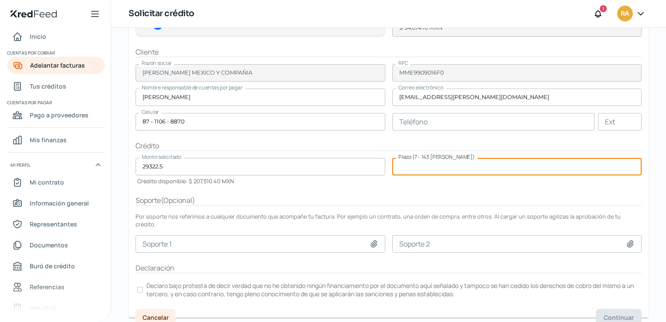
click at [431, 170] on input "number" at bounding box center [517, 166] width 250 height 17
type input "30"
click at [144, 281] on label "Declaro bajo protesta de decir verdad que no he obtenido ningún financiamiento …" at bounding box center [389, 289] width 506 height 19
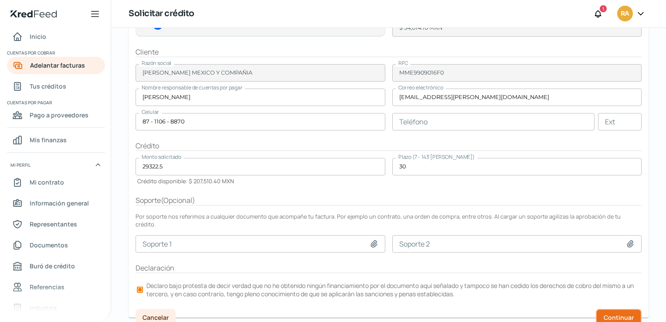
click at [604, 314] on span "Continuar" at bounding box center [619, 317] width 30 height 6
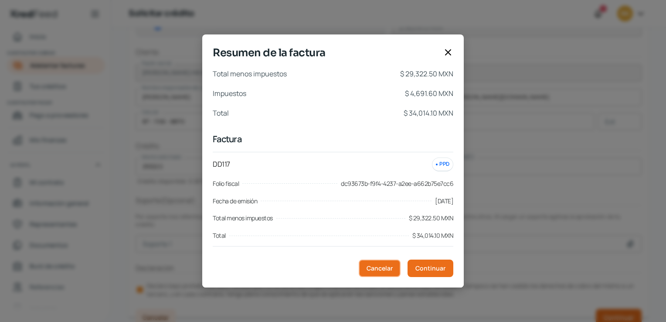
click at [388, 265] on span "Cancelar" at bounding box center [380, 268] width 26 height 6
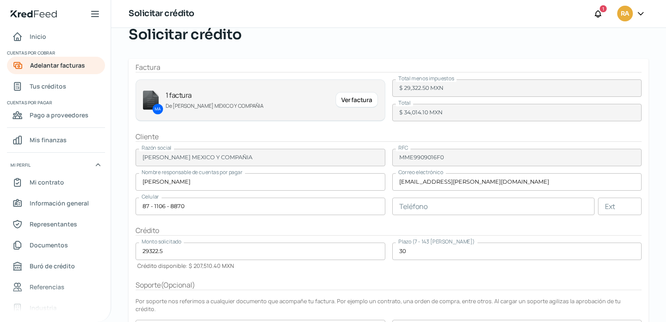
scroll to position [0, 0]
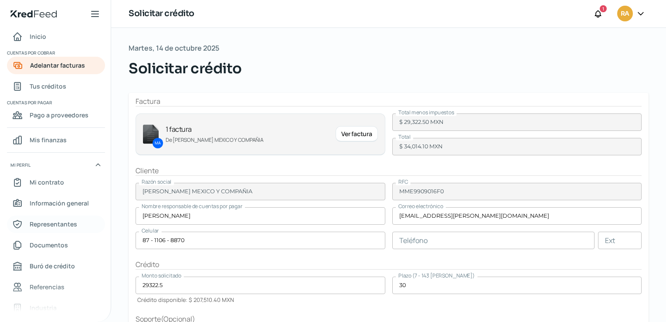
click at [65, 222] on span "Representantes" at bounding box center [54, 223] width 48 height 11
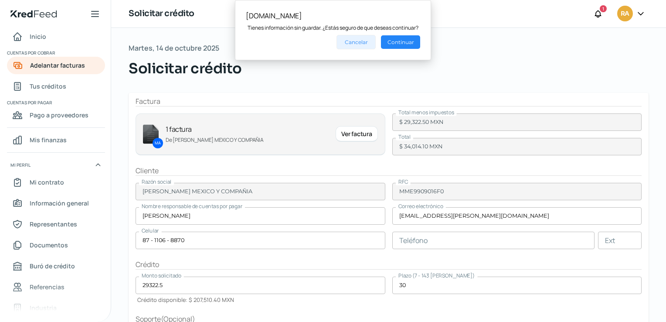
click at [370, 43] on button "Cancelar" at bounding box center [355, 42] width 39 height 14
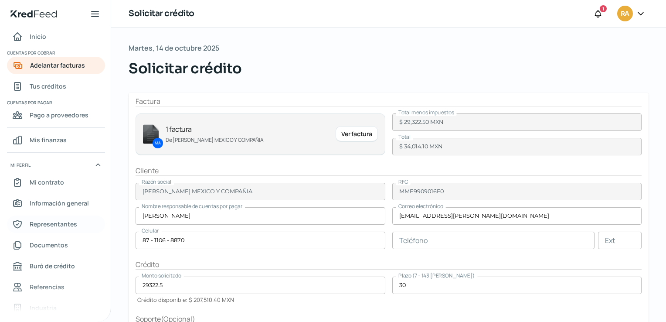
click at [45, 226] on span "Representantes" at bounding box center [54, 223] width 48 height 11
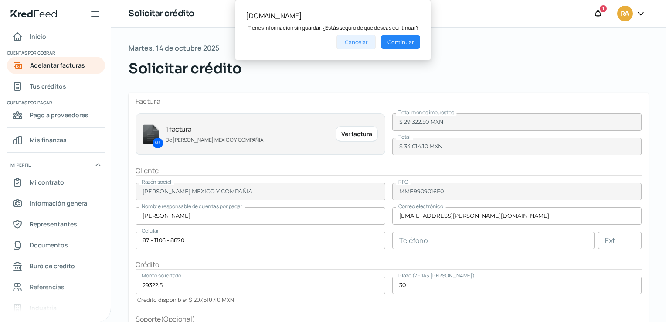
click at [369, 40] on button "Cancelar" at bounding box center [355, 42] width 39 height 14
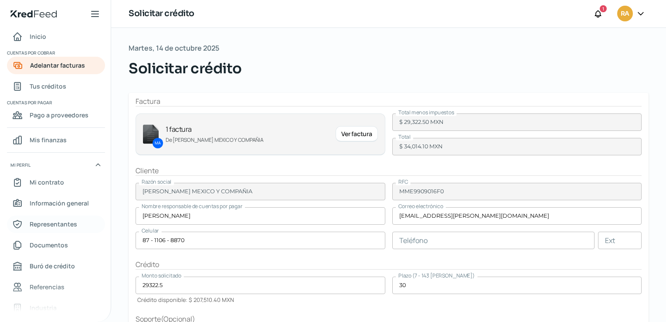
click at [57, 223] on span "Representantes" at bounding box center [54, 223] width 48 height 11
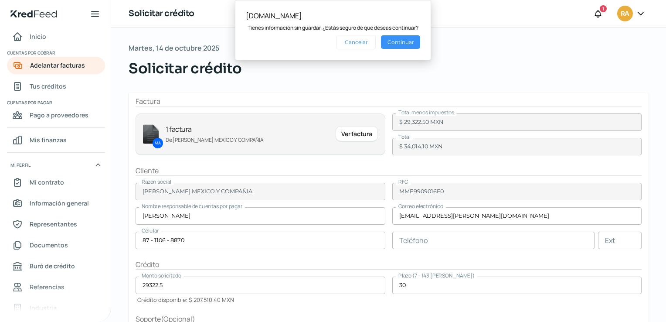
click at [394, 43] on button "Continuar" at bounding box center [400, 42] width 39 height 14
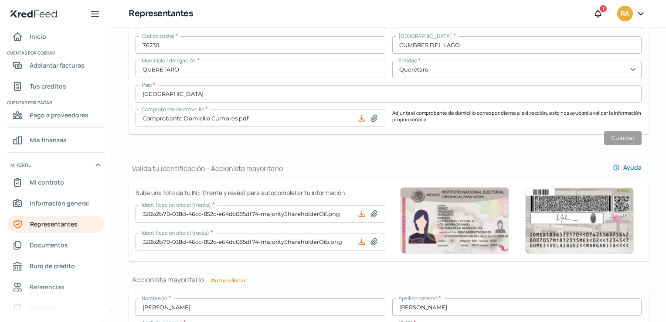
scroll to position [434, 0]
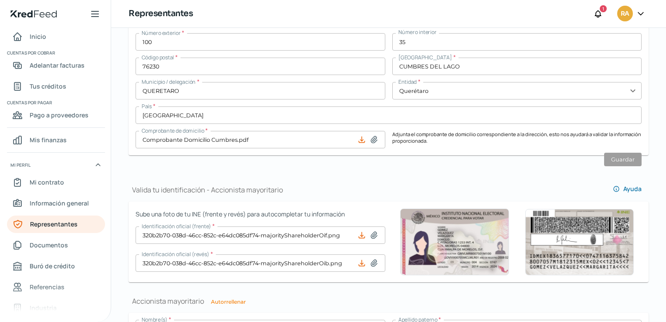
click at [370, 141] on icon at bounding box center [374, 139] width 9 height 9
type input "C:\fakepath\Raíces Juriquilla, S.A. de C.V..pdf"
type input "Raíces Juriquilla, S.A. de C.V..pdf"
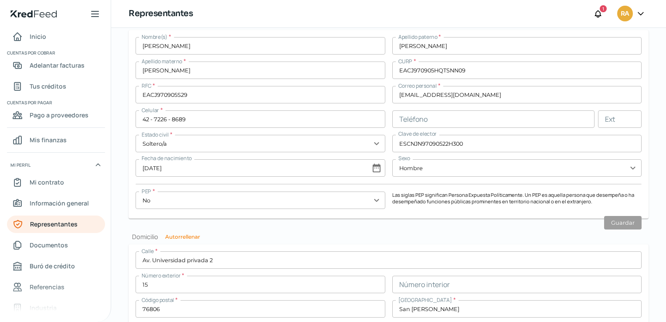
scroll to position [826, 0]
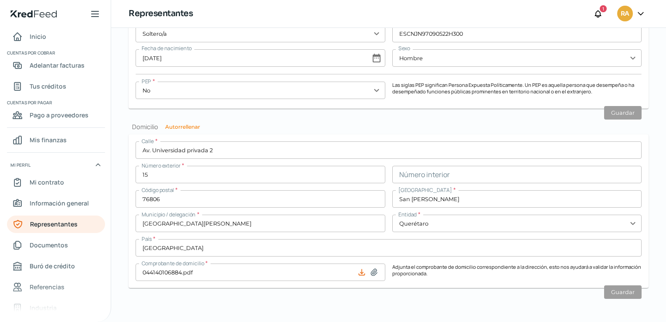
click at [359, 272] on icon at bounding box center [362, 272] width 6 height 6
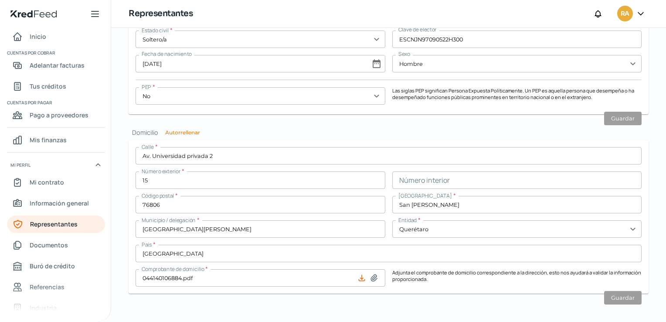
scroll to position [826, 0]
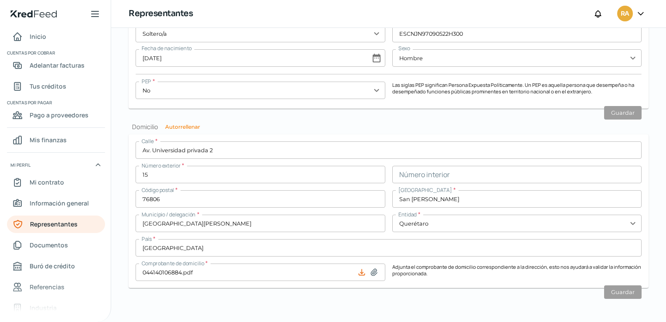
click at [371, 271] on icon at bounding box center [374, 272] width 6 height 7
type input "C:\fakepath\CFE (1).pdf"
type input "CFE (1).pdf"
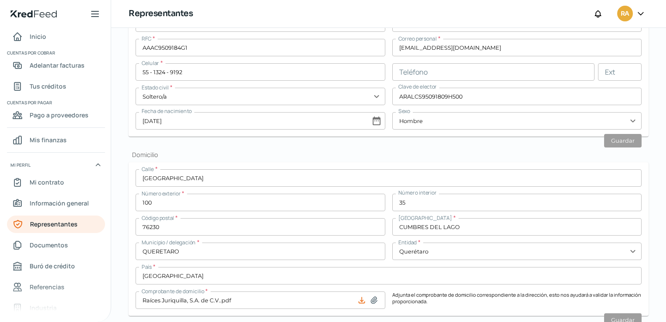
scroll to position [392, 0]
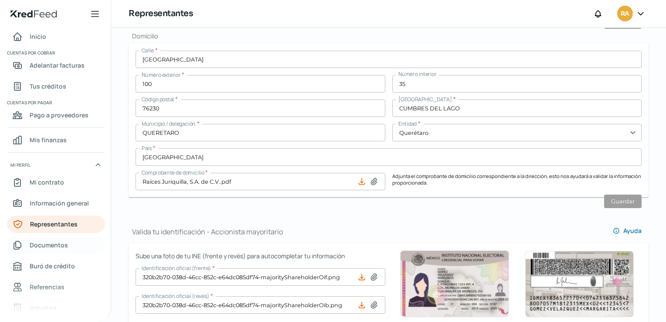
click at [63, 244] on span "Documentos" at bounding box center [49, 244] width 38 height 11
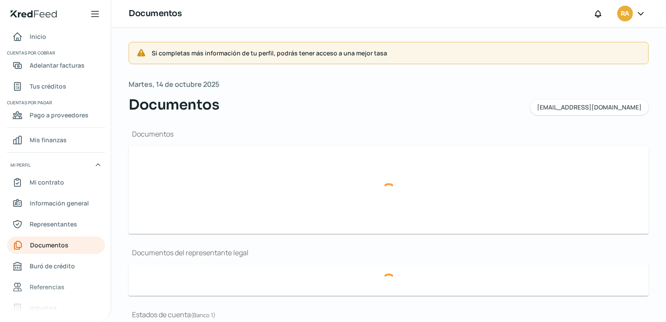
type input "[PERSON_NAME] DE SITUACION FISCAL RADII MANUFACTURING....pdf"
type input "raddi-logo.png"
type input "Acta Consecutiva radii.pdf"
type input "9. Estado de Cuenta BBVA MXN [DATE] (1).pdf"
type input "8. Estado de Cuenta BBVA MXN Aug'25.pdf.pdf"
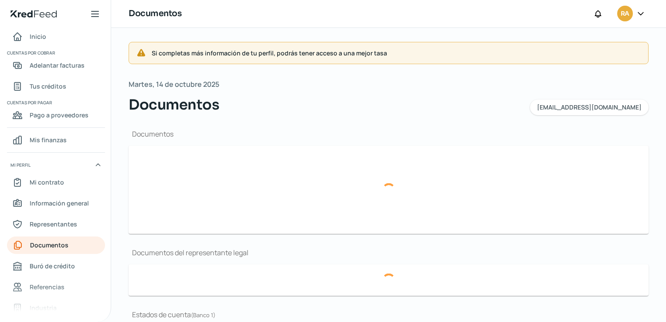
type input "7. Estado de Cuenta BBVA MXN July'25.pdf"
type input "9. Estado de Cuenta BBVA USD [DATE] (1).pdf"
type input "8. Estado de Cuenta BBVA USD Aug'25.pdf"
type input "7. Estado de Cuenta BBVA USD July'25.pdf"
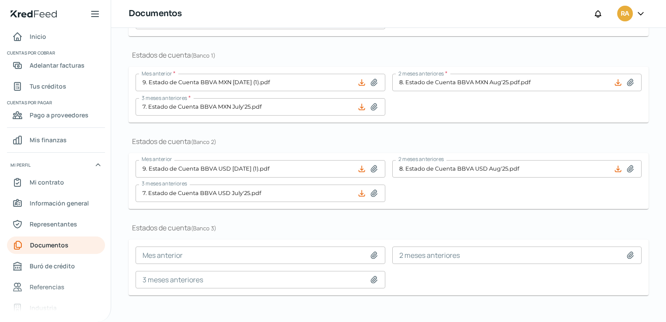
scroll to position [291, 0]
click at [38, 222] on span "Representantes" at bounding box center [54, 223] width 48 height 11
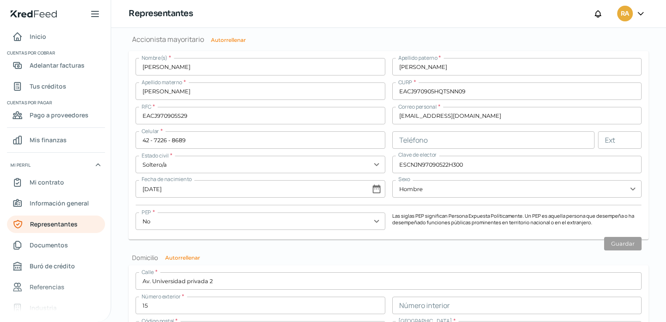
scroll to position [652, 0]
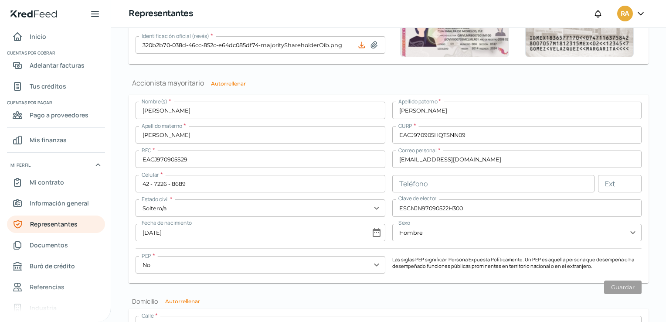
click at [373, 157] on input "EACJ970905S29" at bounding box center [261, 158] width 250 height 17
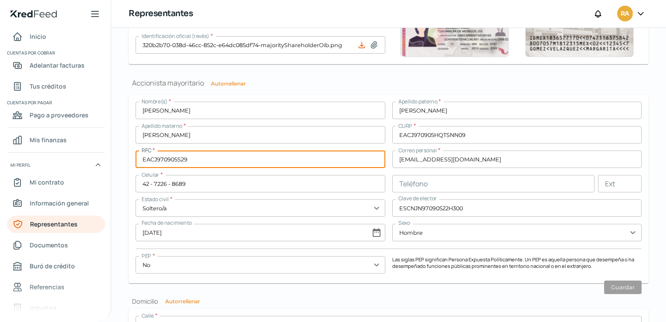
click at [357, 135] on input "[PERSON_NAME]" at bounding box center [261, 134] width 250 height 17
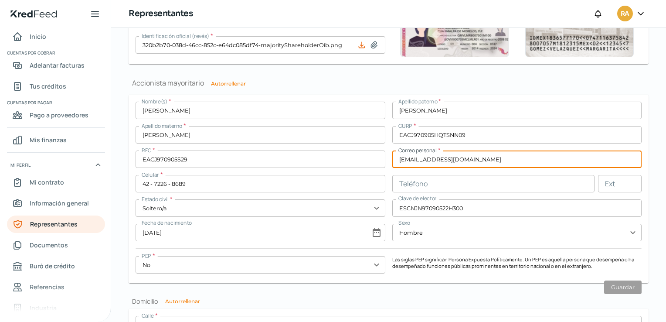
click at [510, 156] on input "[EMAIL_ADDRESS][DOMAIN_NAME]" at bounding box center [517, 158] width 250 height 17
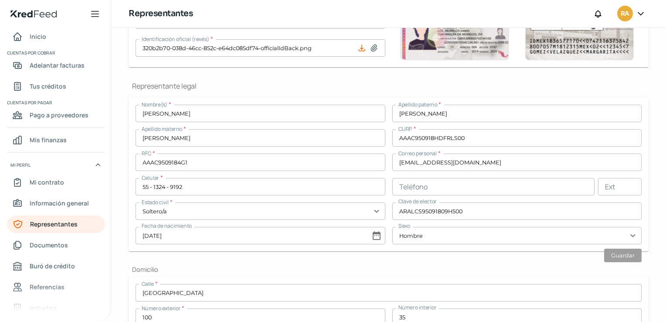
scroll to position [174, 0]
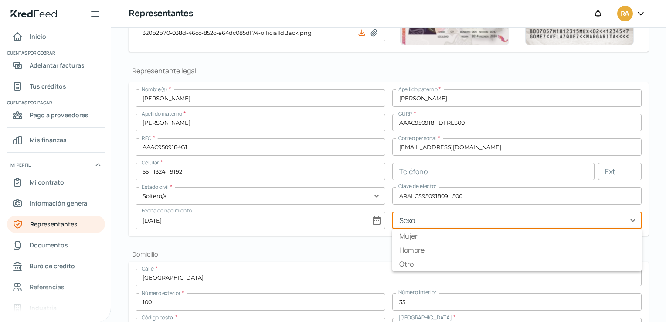
click at [629, 218] on input "text" at bounding box center [517, 219] width 250 height 17
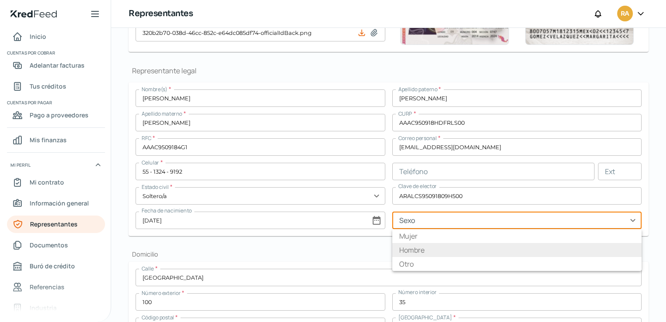
click at [412, 252] on li "Hombre" at bounding box center [517, 250] width 250 height 14
type input "Hombre"
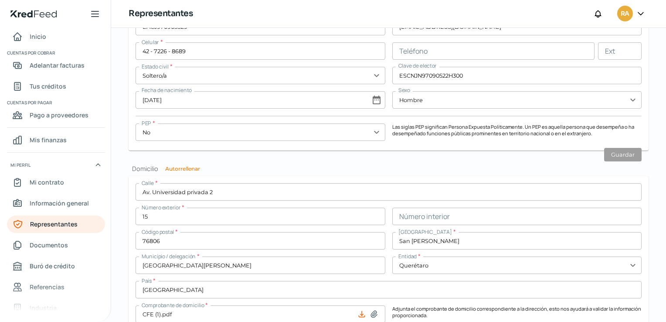
scroll to position [826, 0]
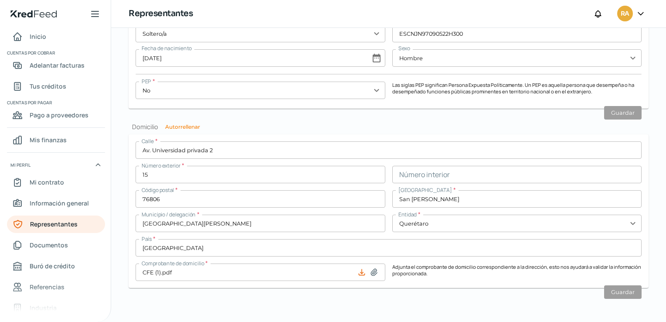
click at [640, 13] on icon at bounding box center [640, 13] width 9 height 9
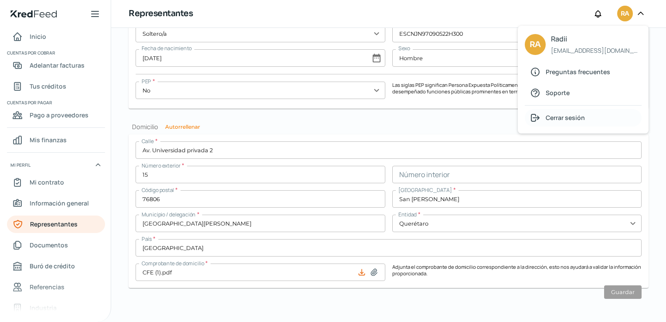
click at [567, 119] on span "Cerrar sesión" at bounding box center [565, 117] width 39 height 11
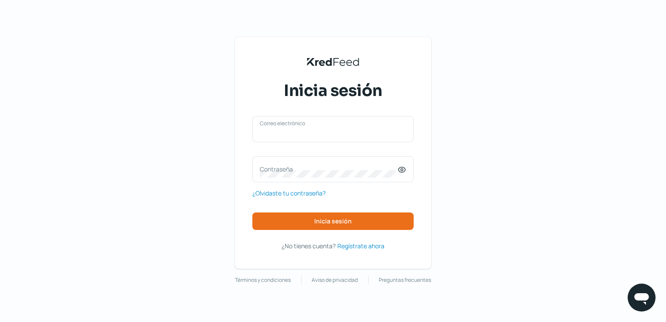
type input "[EMAIL_ADDRESS][DOMAIN_NAME]"
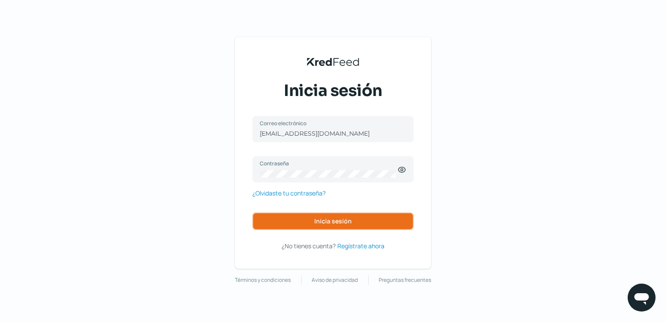
click at [349, 222] on span "Inicia sesión" at bounding box center [332, 221] width 37 height 6
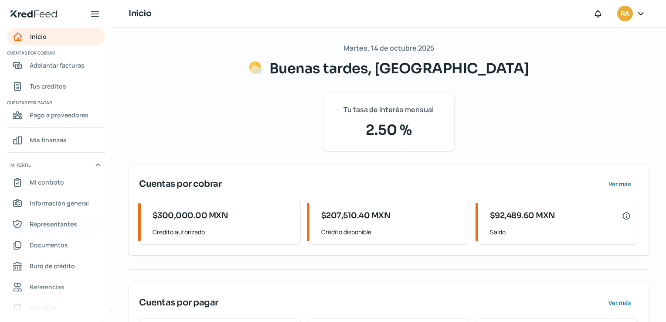
click at [52, 224] on span "Representantes" at bounding box center [54, 223] width 48 height 11
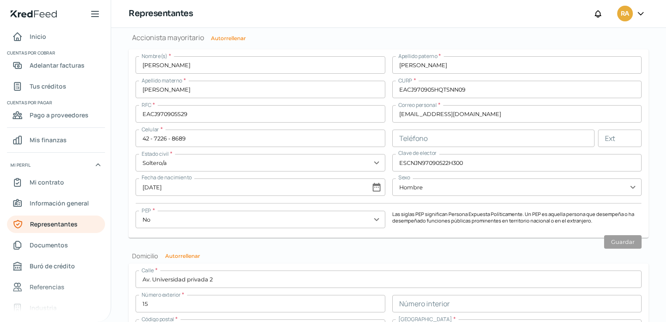
scroll to position [826, 0]
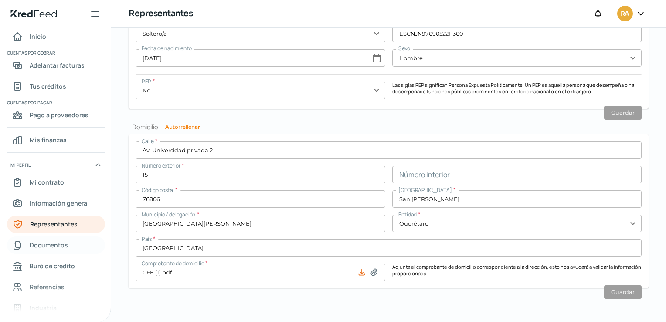
click at [51, 246] on span "Documentos" at bounding box center [49, 244] width 38 height 11
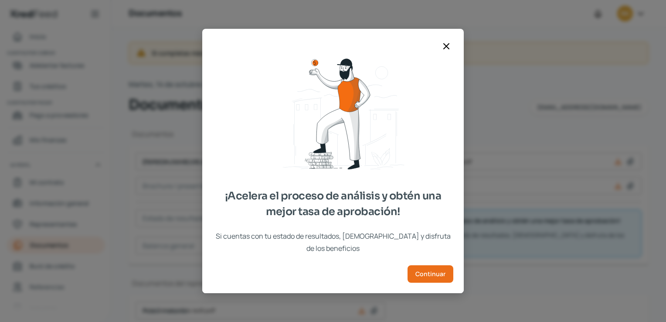
type input "[PERSON_NAME] DE SITUACION FISCAL RADII MANUFACTURING....pdf"
type input "raddi-logo.png"
type input "Acta Consecutiva radii.pdf"
type input "9. Estado de Cuenta BBVA MXN [DATE] (1).pdf"
type input "8. Estado de Cuenta BBVA MXN Aug'25.pdf.pdf"
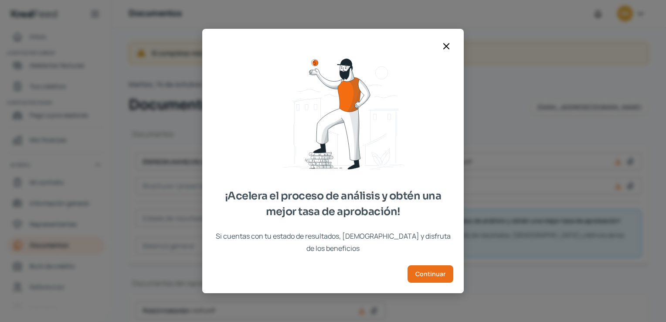
type input "7. Estado de Cuenta BBVA MXN July'25.pdf"
type input "9. Estado de Cuenta BBVA USD [DATE] (1).pdf"
type input "8. Estado de Cuenta BBVA USD Aug'25.pdf"
type input "7. Estado de Cuenta BBVA USD July'25.pdf"
click at [428, 271] on span "Continuar" at bounding box center [430, 274] width 30 height 6
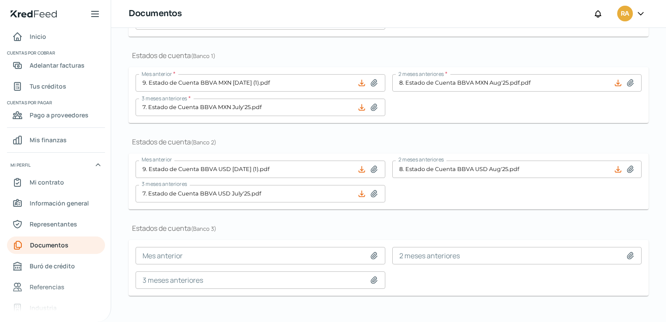
scroll to position [291, 0]
click at [57, 222] on span "Representantes" at bounding box center [54, 223] width 48 height 11
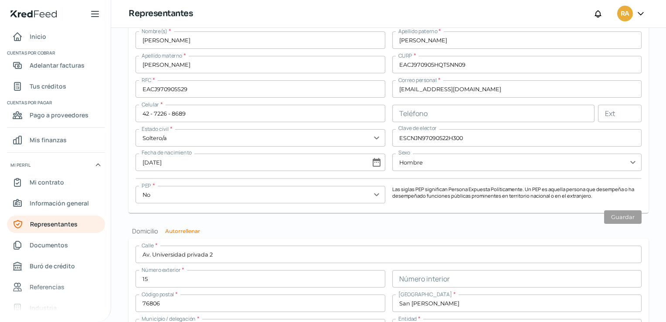
scroll to position [826, 0]
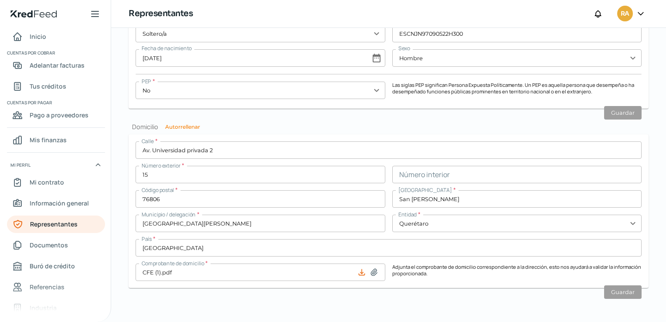
click at [636, 14] on icon at bounding box center [640, 13] width 9 height 9
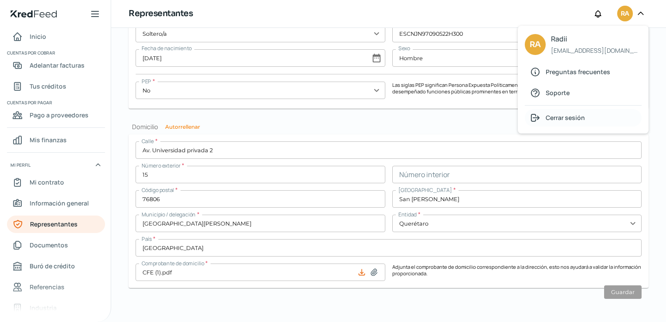
click at [535, 119] on icon at bounding box center [535, 117] width 10 height 10
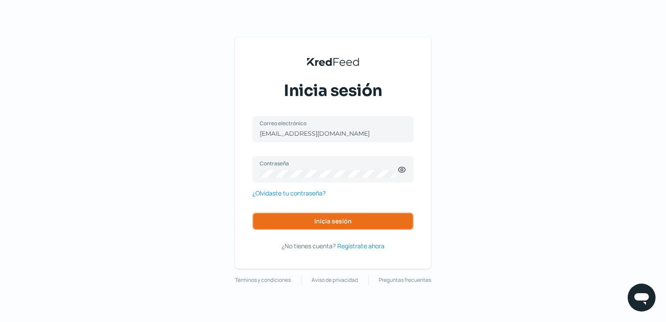
click at [312, 223] on button "Inicia sesión" at bounding box center [332, 220] width 161 height 17
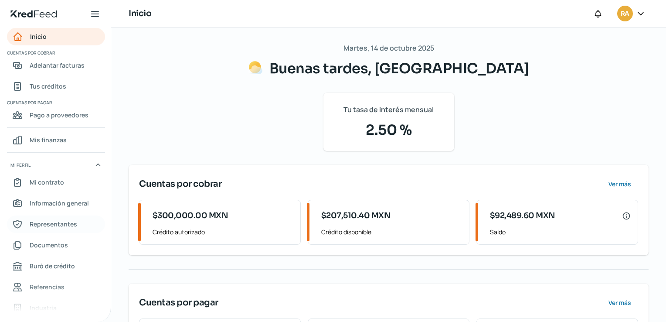
click at [45, 224] on span "Representantes" at bounding box center [54, 223] width 48 height 11
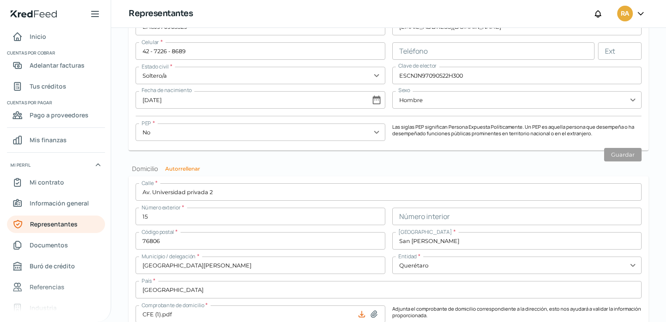
scroll to position [826, 0]
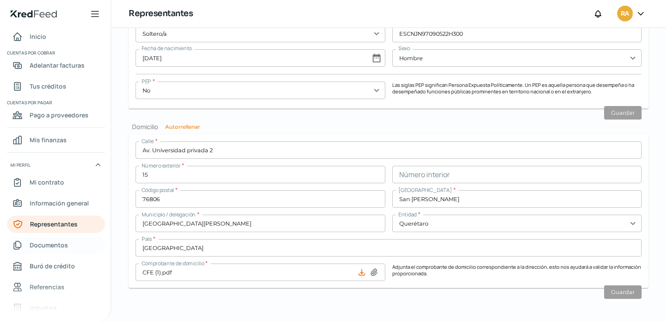
click at [49, 244] on span "Documentos" at bounding box center [49, 244] width 38 height 11
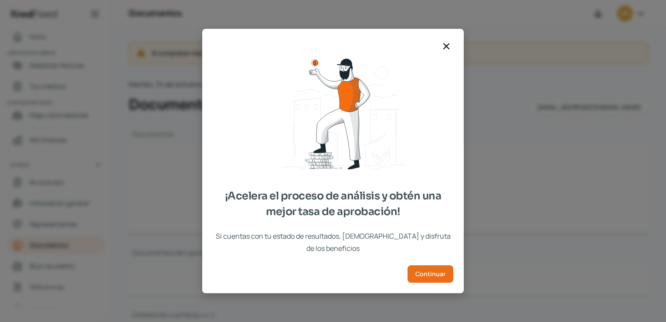
type input "[PERSON_NAME] DE SITUACION FISCAL RADII MANUFACTURING....pdf"
type input "raddi-logo.png"
type input "Acta Consecutiva radii.pdf"
type input "9. Estado de Cuenta BBVA MXN [DATE] (1).pdf"
type input "8. Estado de Cuenta BBVA MXN Aug'25.pdf.pdf"
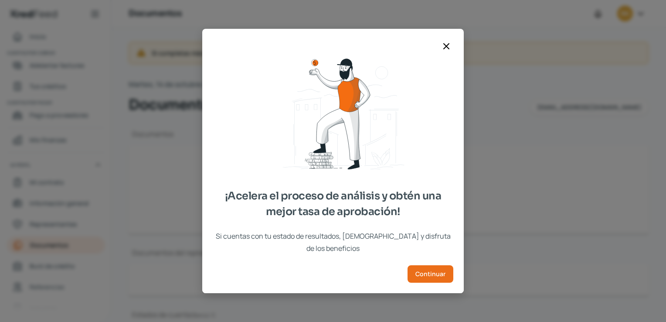
type input "7. Estado de Cuenta BBVA MXN July'25.pdf"
type input "9. Estado de Cuenta BBVA USD [DATE] (1).pdf"
type input "8. Estado de Cuenta BBVA USD Aug'25.pdf"
type input "7. Estado de Cuenta BBVA USD July'25.pdf"
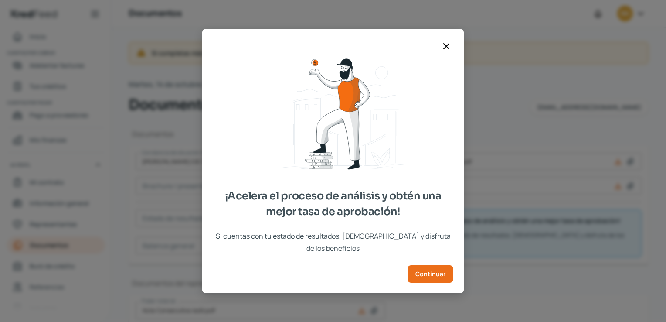
click at [444, 51] on icon at bounding box center [446, 46] width 10 height 10
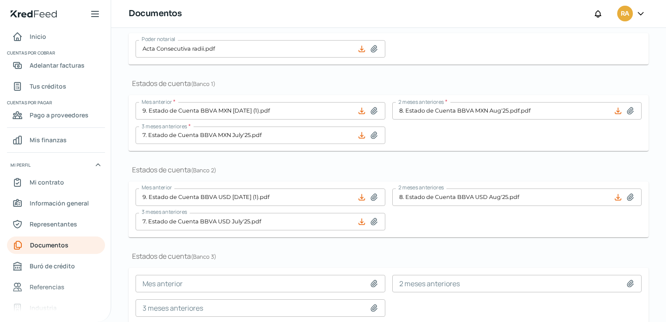
scroll to position [291, 0]
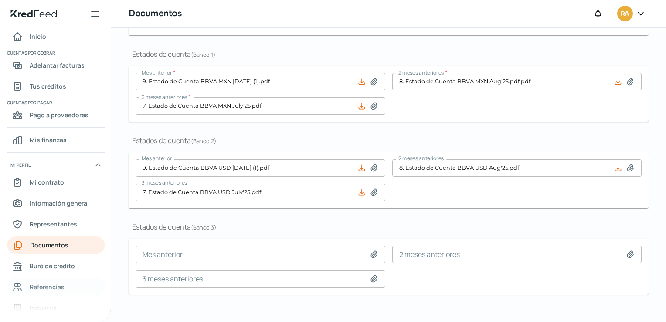
click at [51, 288] on span "Referencias" at bounding box center [47, 286] width 35 height 11
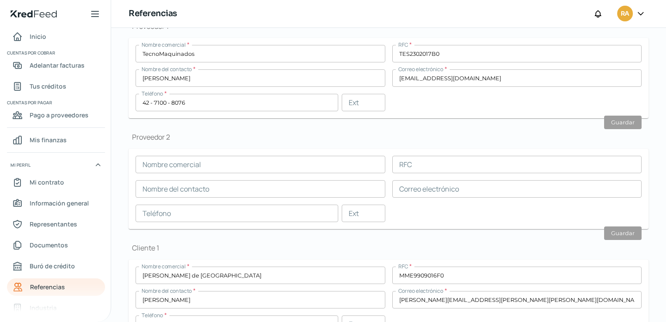
scroll to position [96, 0]
